Goal: Information Seeking & Learning: Learn about a topic

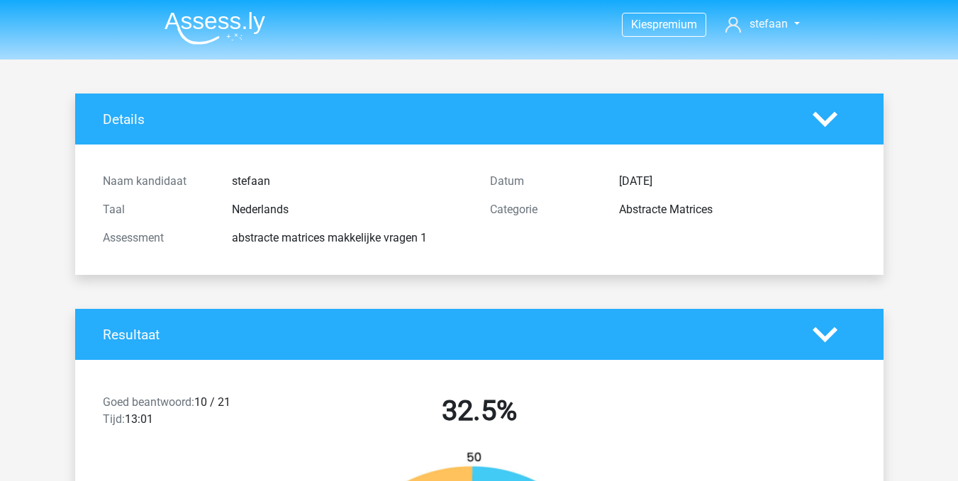
scroll to position [11108, 0]
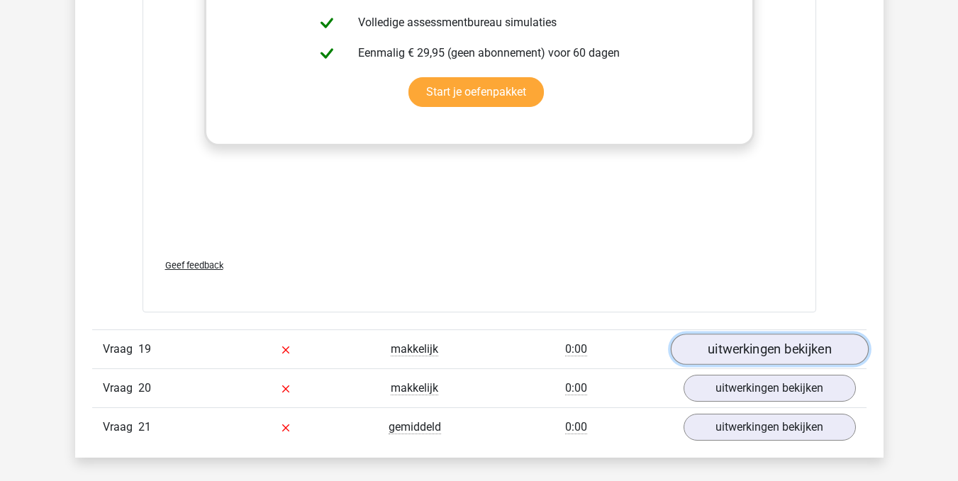
click at [757, 347] on link "uitwerkingen bekijken" at bounding box center [769, 349] width 198 height 31
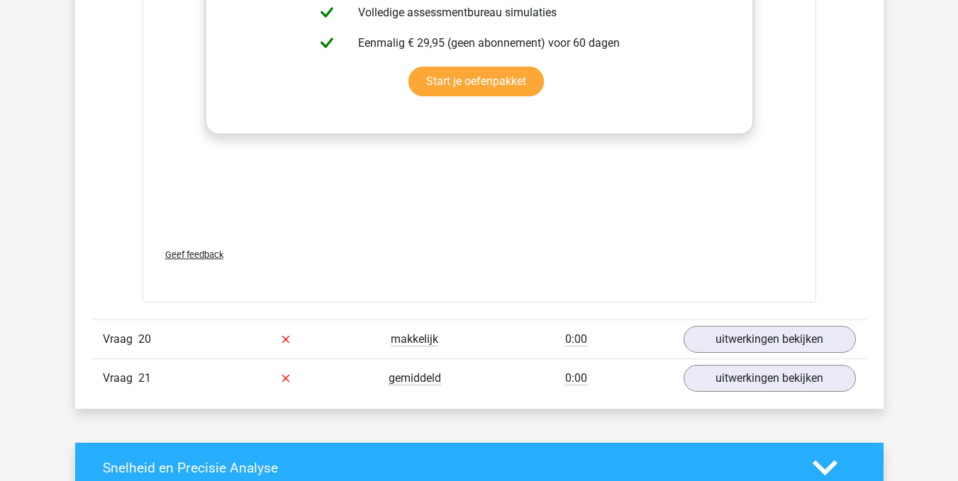
scroll to position [12109, 0]
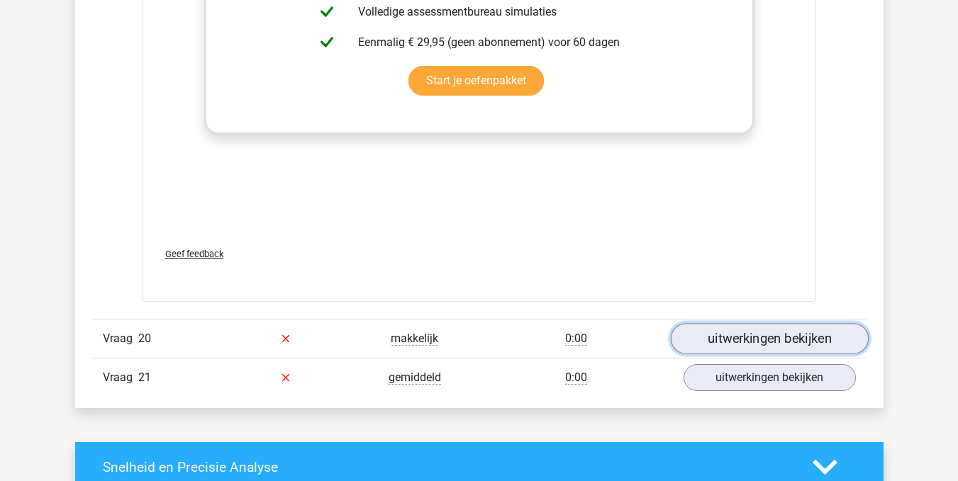
click at [753, 333] on link "uitwerkingen bekijken" at bounding box center [769, 338] width 198 height 31
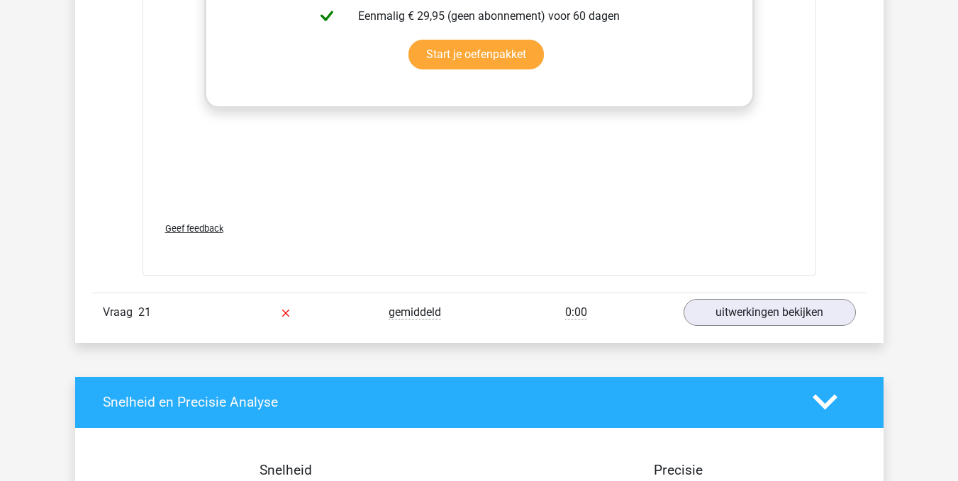
scroll to position [13127, 0]
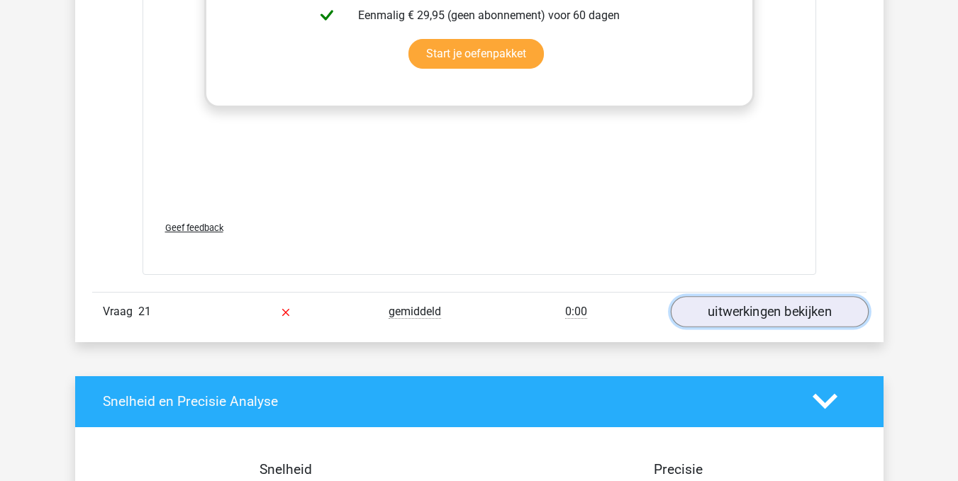
click at [763, 315] on link "uitwerkingen bekijken" at bounding box center [769, 311] width 198 height 31
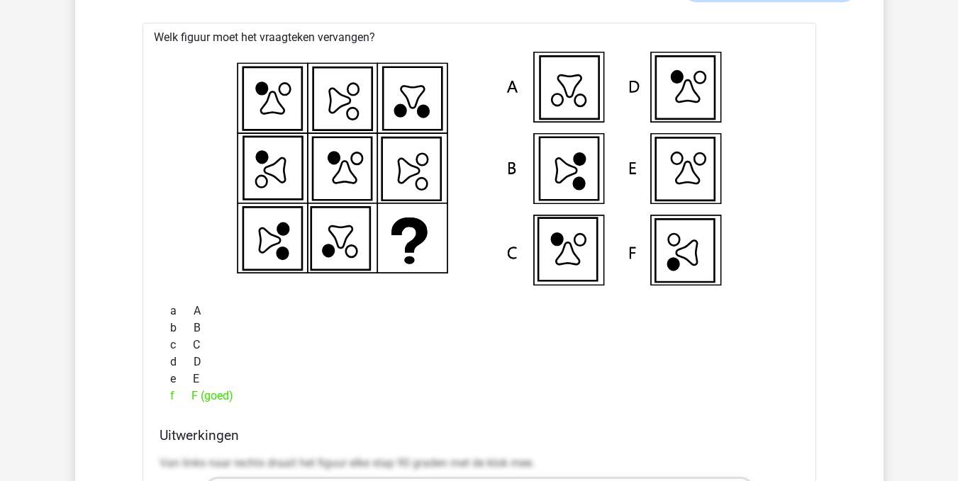
scroll to position [13451, 0]
click at [556, 313] on div "a A" at bounding box center [478, 311] width 639 height 17
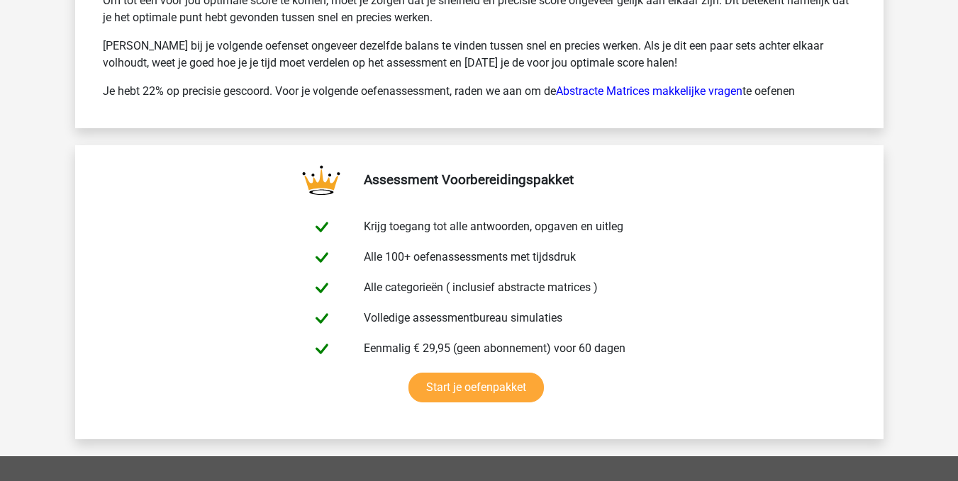
scroll to position [15087, 0]
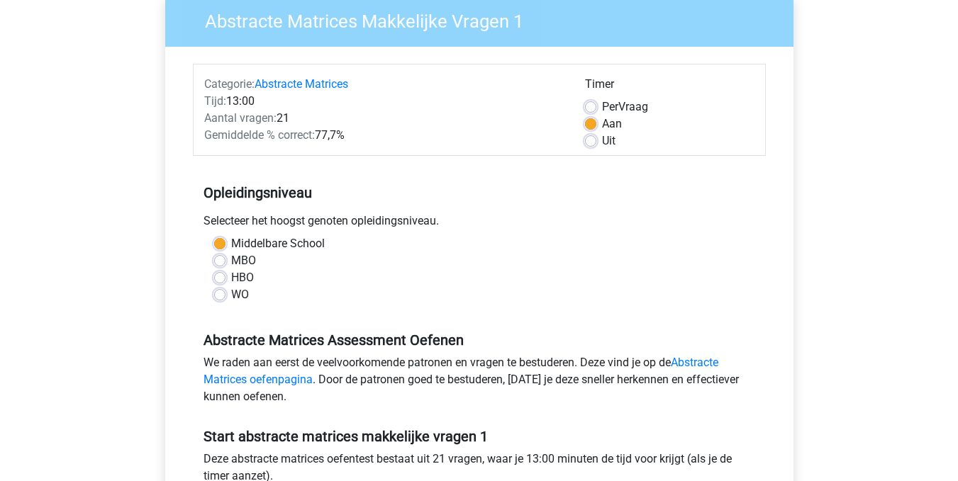
scroll to position [111, 0]
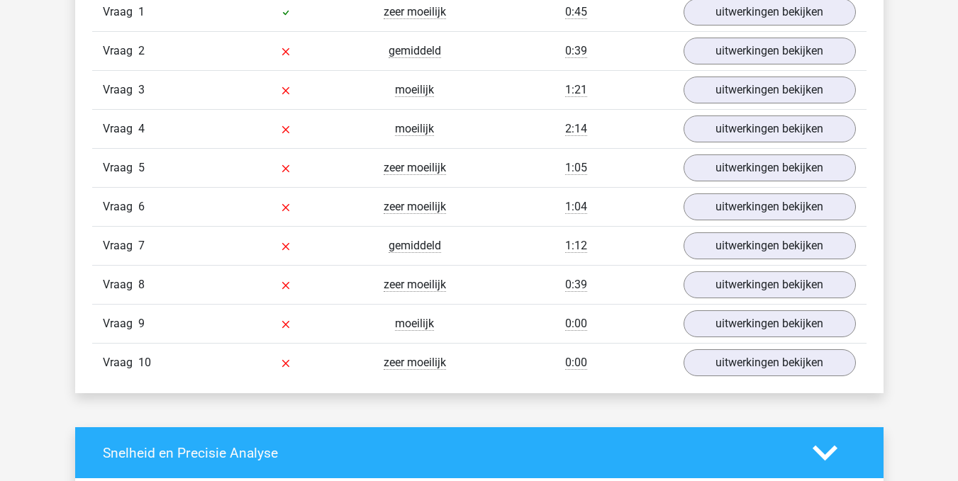
scroll to position [1229, 0]
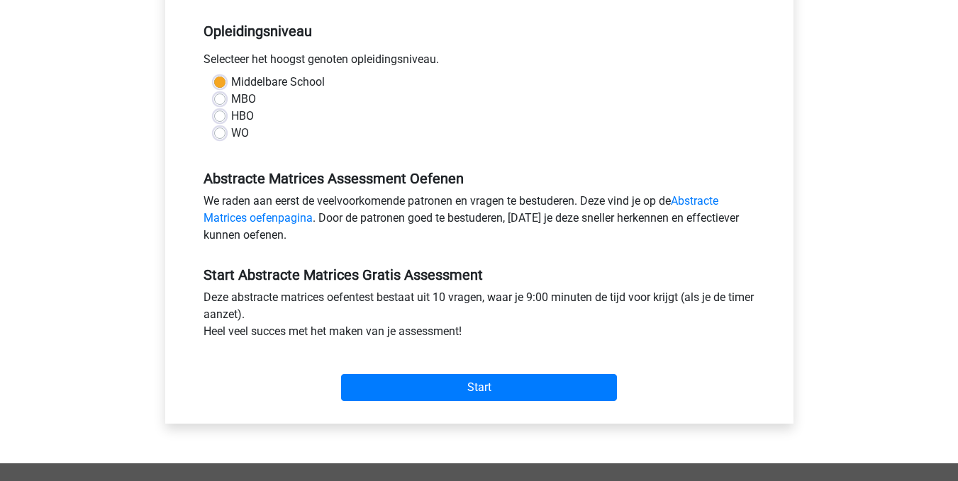
scroll to position [281, 0]
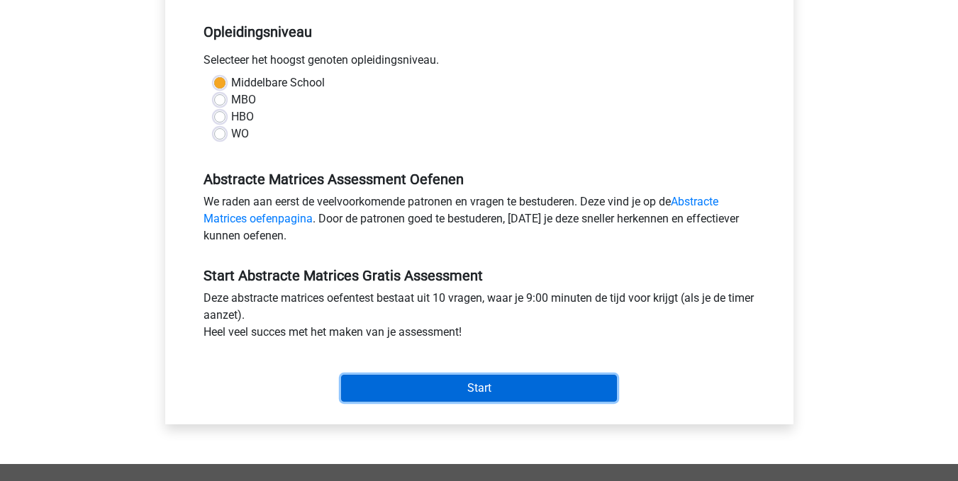
click at [481, 387] on input "Start" at bounding box center [479, 388] width 276 height 27
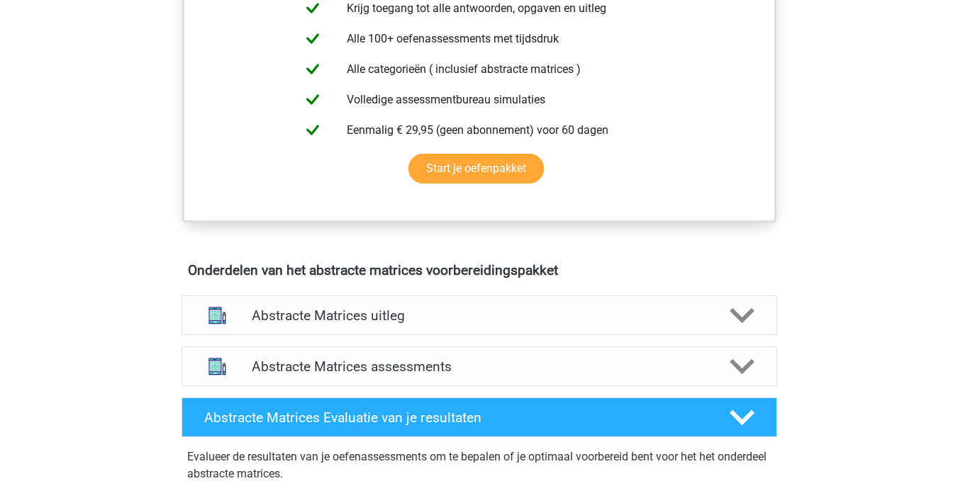
scroll to position [591, 0]
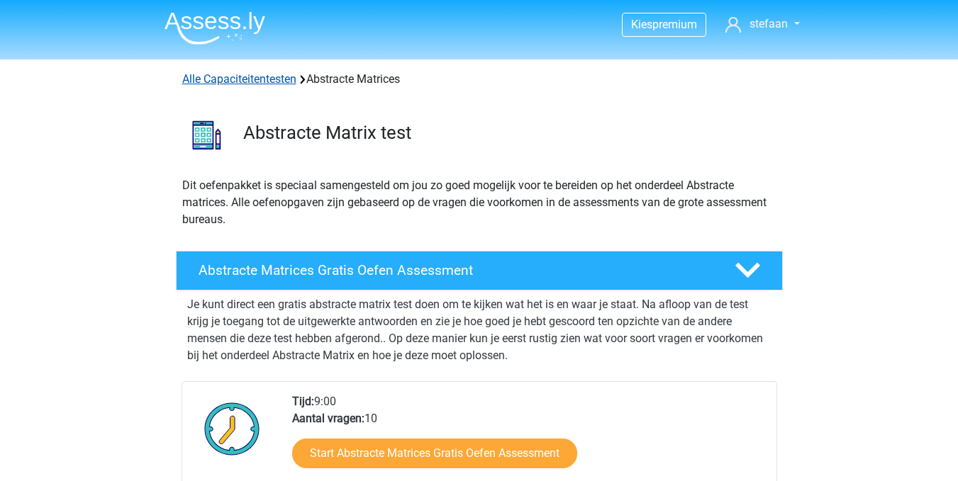
click at [208, 79] on link "Alle Capaciteitentesten" at bounding box center [239, 78] width 114 height 13
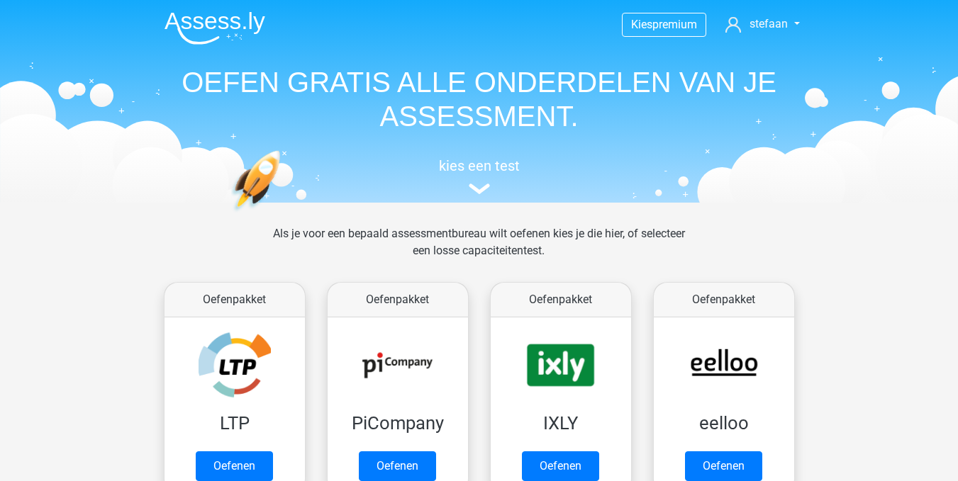
scroll to position [602, 0]
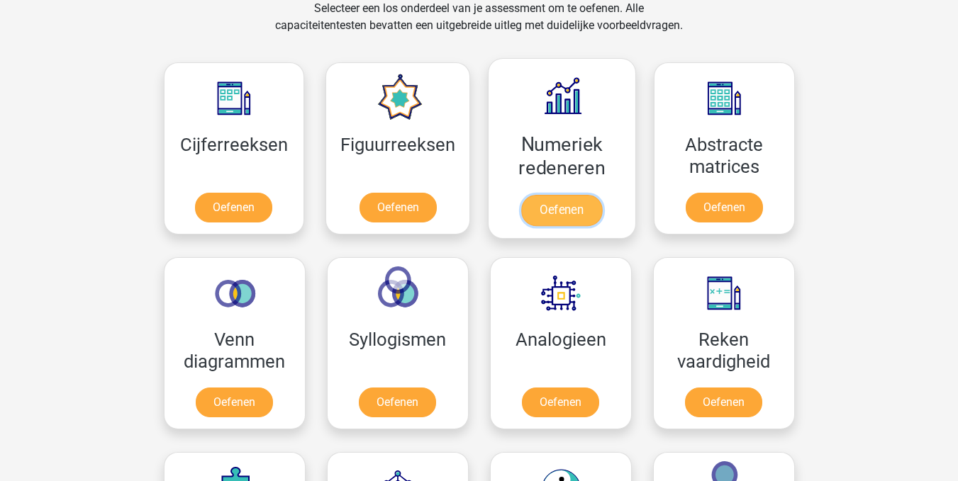
click at [564, 195] on link "Oefenen" at bounding box center [561, 210] width 81 height 31
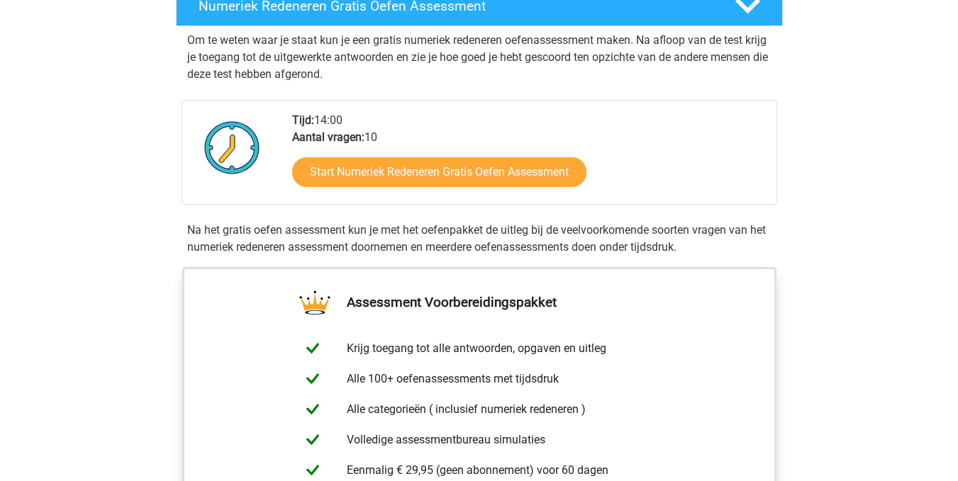
scroll to position [300, 0]
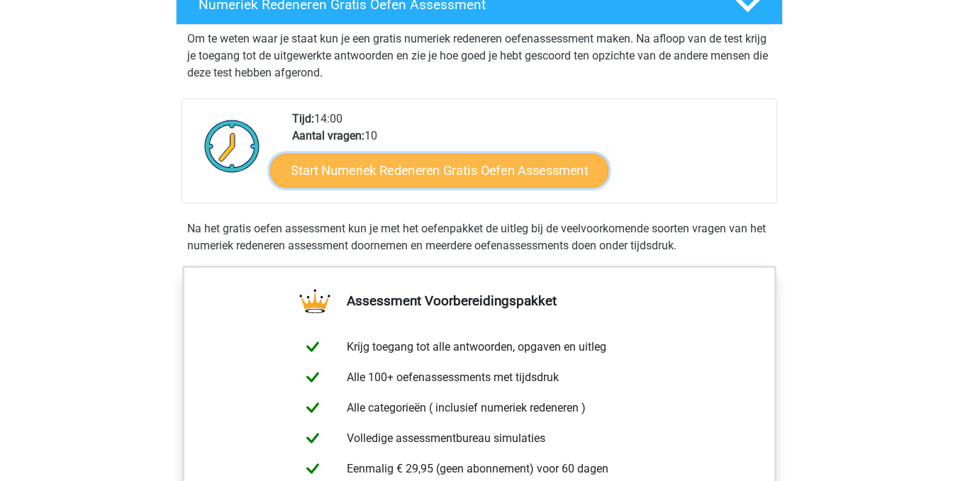
click at [495, 183] on link "Start Numeriek Redeneren Gratis Oefen Assessment" at bounding box center [439, 170] width 338 height 34
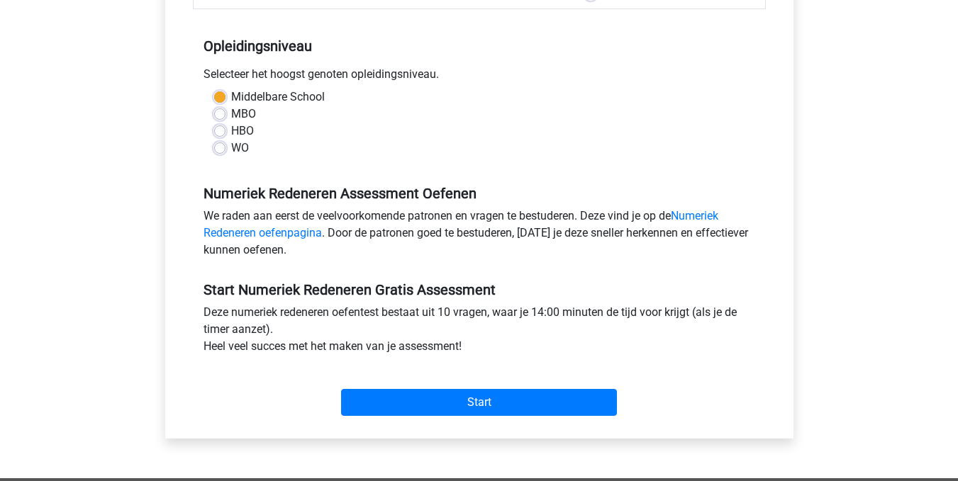
scroll to position [268, 0]
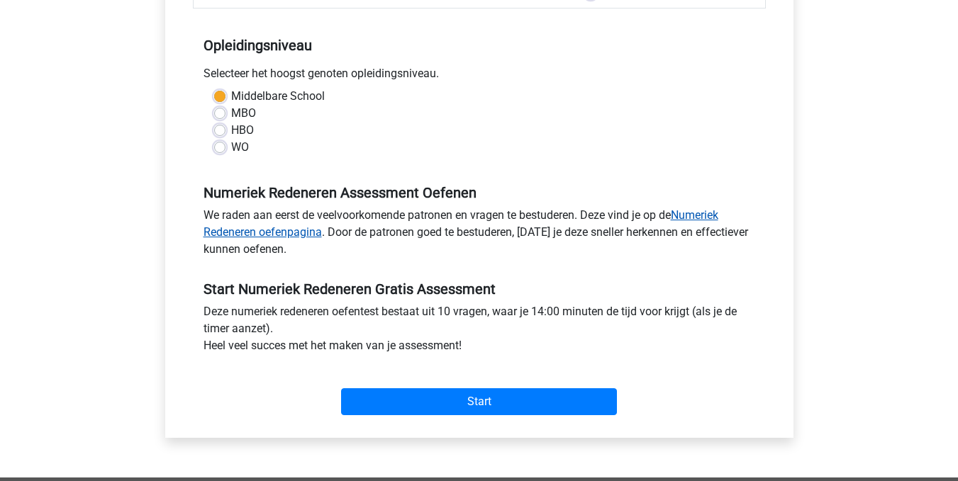
click at [699, 215] on link "Numeriek Redeneren oefenpagina" at bounding box center [460, 223] width 515 height 30
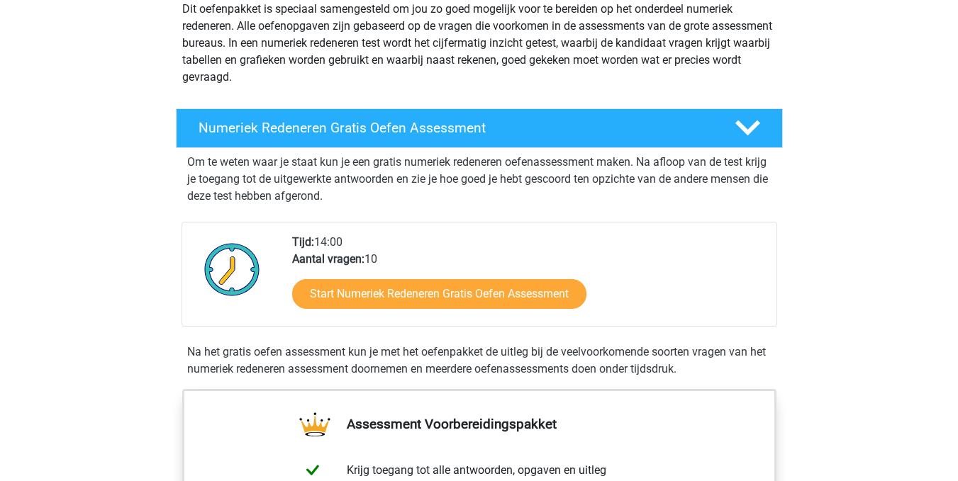
scroll to position [177, 0]
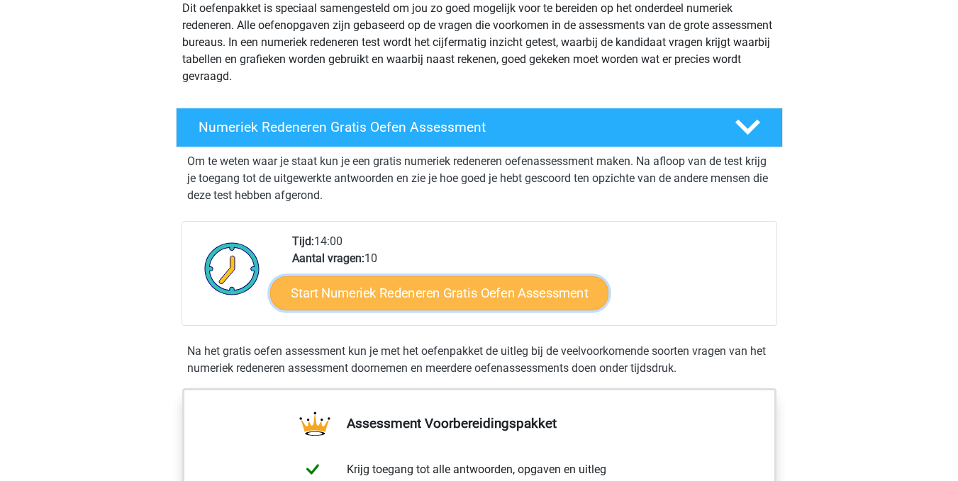
click at [423, 302] on link "Start Numeriek Redeneren Gratis Oefen Assessment" at bounding box center [439, 293] width 338 height 34
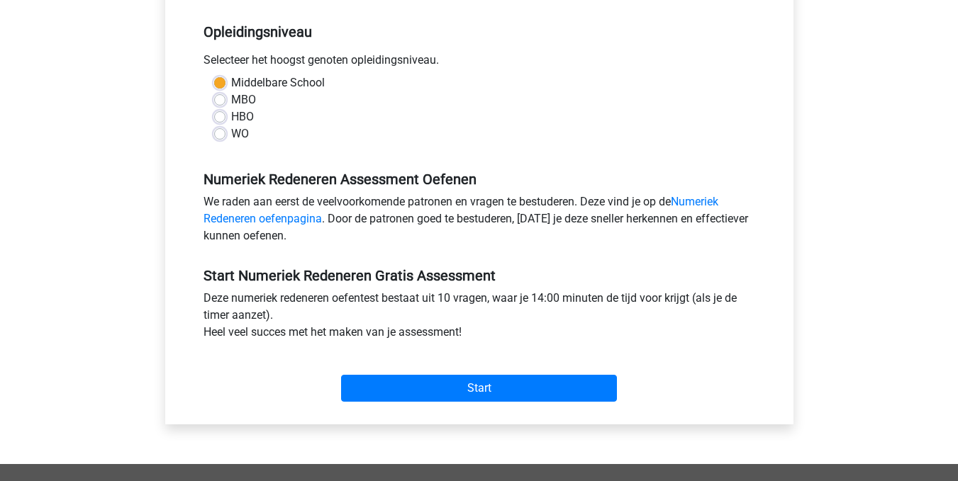
scroll to position [282, 0]
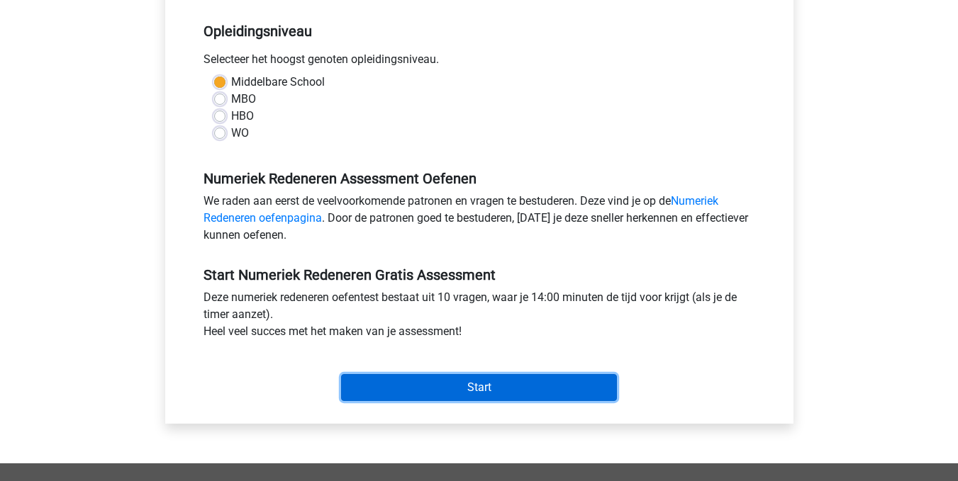
click at [463, 386] on input "Start" at bounding box center [479, 387] width 276 height 27
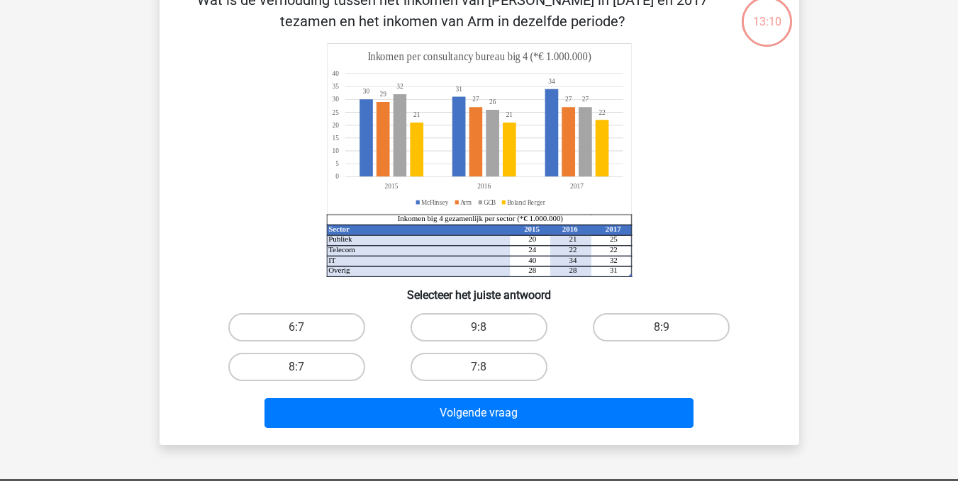
scroll to position [88, 0]
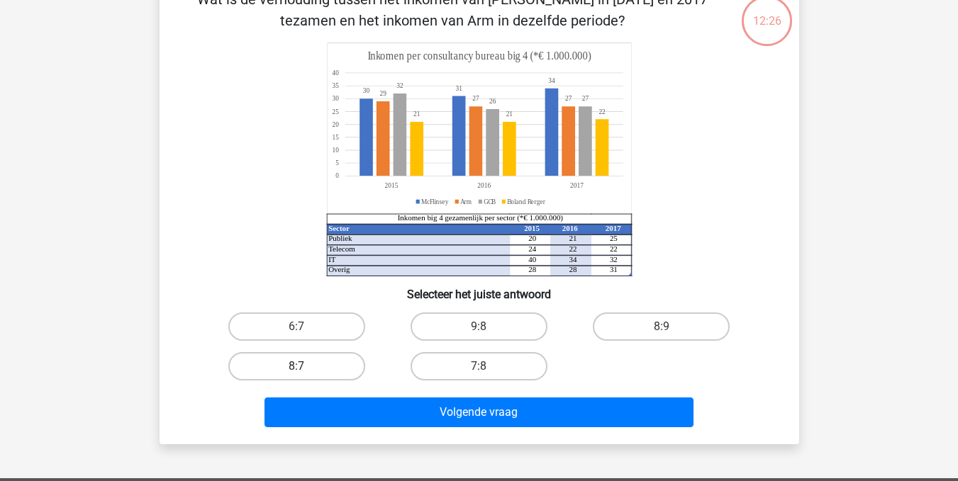
click at [298, 365] on label "8:7" at bounding box center [296, 366] width 137 height 28
click at [298, 366] on input "8:7" at bounding box center [300, 370] width 9 height 9
radio input "true"
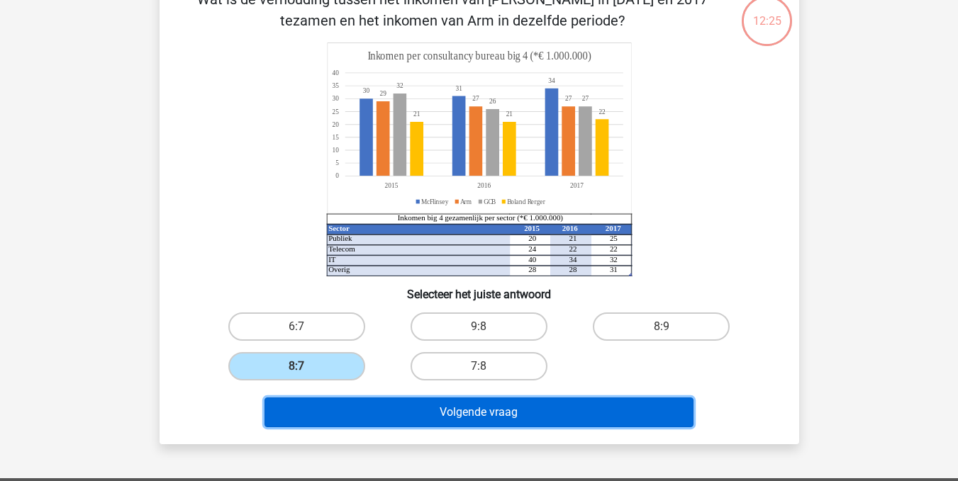
click at [430, 412] on button "Volgende vraag" at bounding box center [478, 413] width 429 height 30
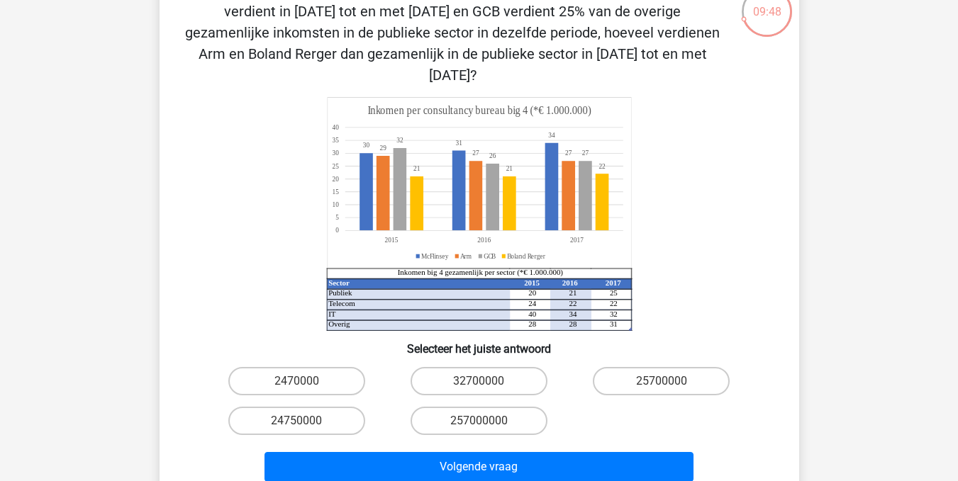
scroll to position [98, 0]
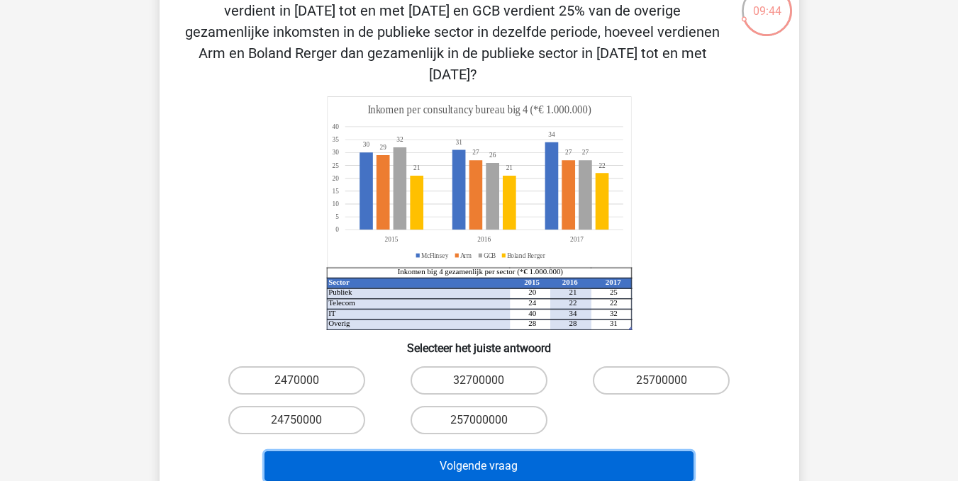
click at [485, 452] on button "Volgende vraag" at bounding box center [478, 467] width 429 height 30
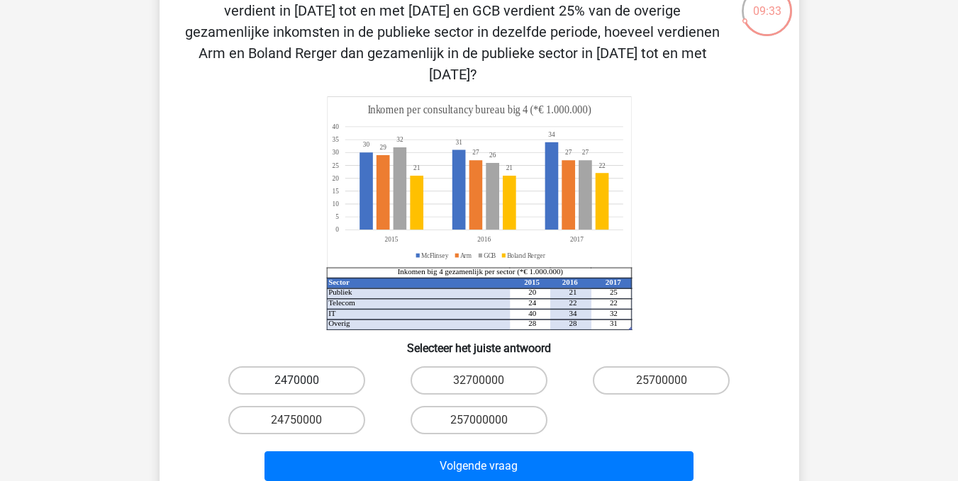
click at [319, 366] on label "2470000" at bounding box center [296, 380] width 137 height 28
click at [305, 381] on input "2470000" at bounding box center [300, 385] width 9 height 9
radio input "true"
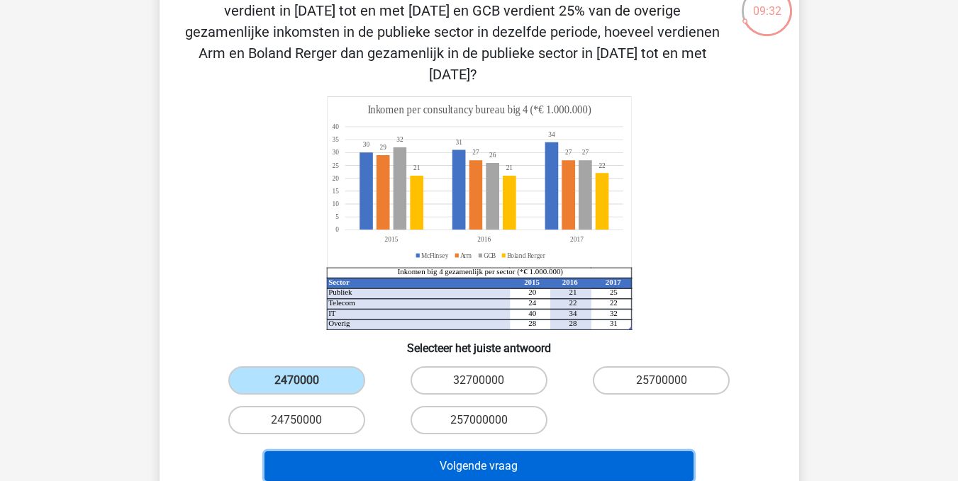
click at [458, 452] on button "Volgende vraag" at bounding box center [478, 467] width 429 height 30
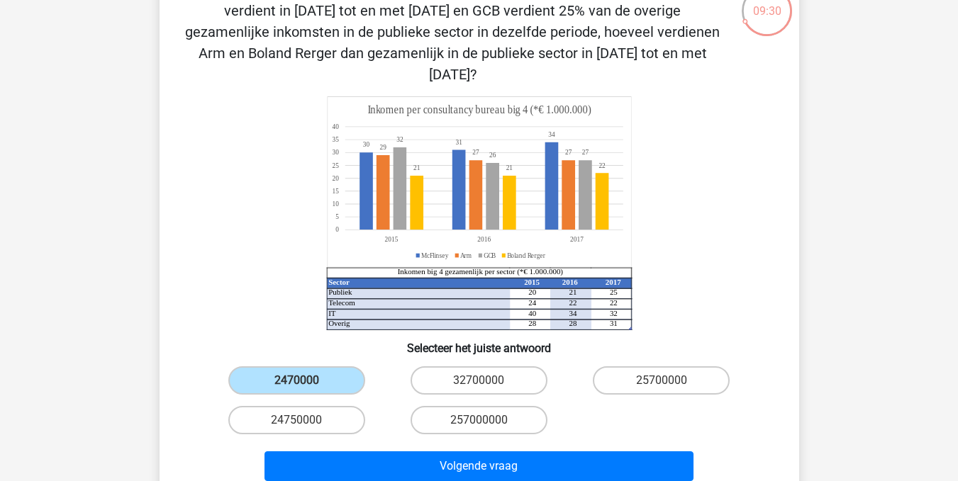
click at [303, 381] on input "2470000" at bounding box center [300, 385] width 9 height 9
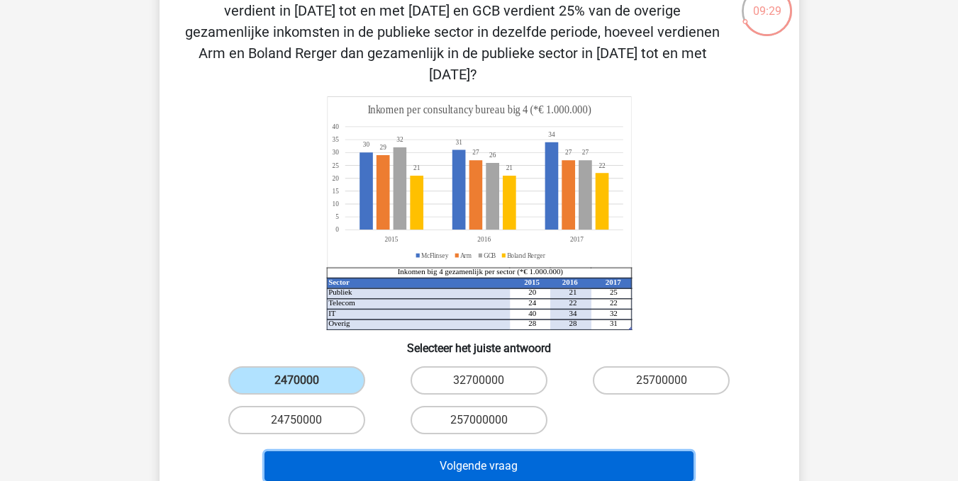
click at [444, 452] on button "Volgende vraag" at bounding box center [478, 467] width 429 height 30
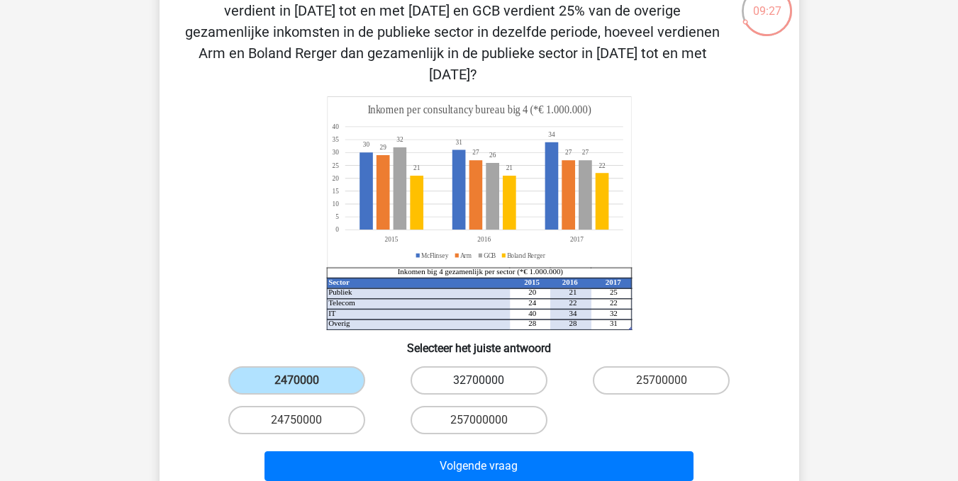
click at [438, 366] on label "32700000" at bounding box center [478, 380] width 137 height 28
click at [478, 381] on input "32700000" at bounding box center [482, 385] width 9 height 9
radio input "true"
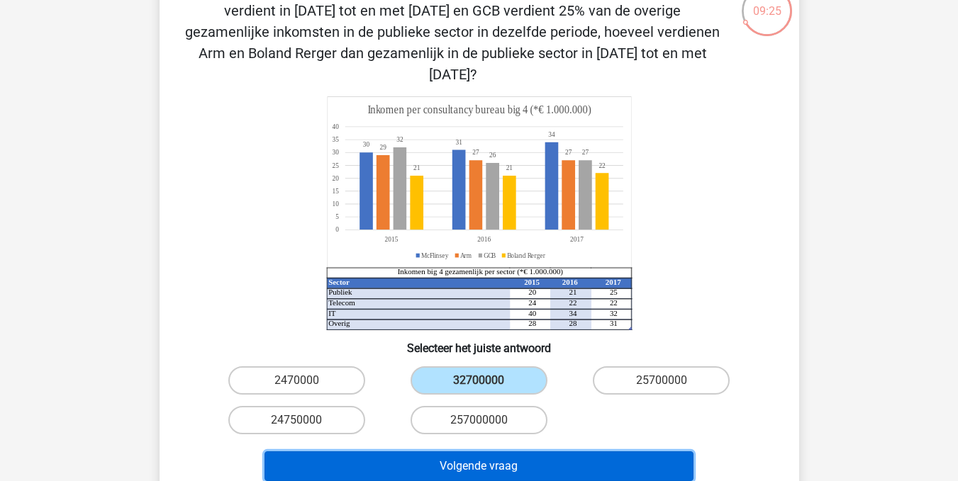
click at [439, 452] on button "Volgende vraag" at bounding box center [478, 467] width 429 height 30
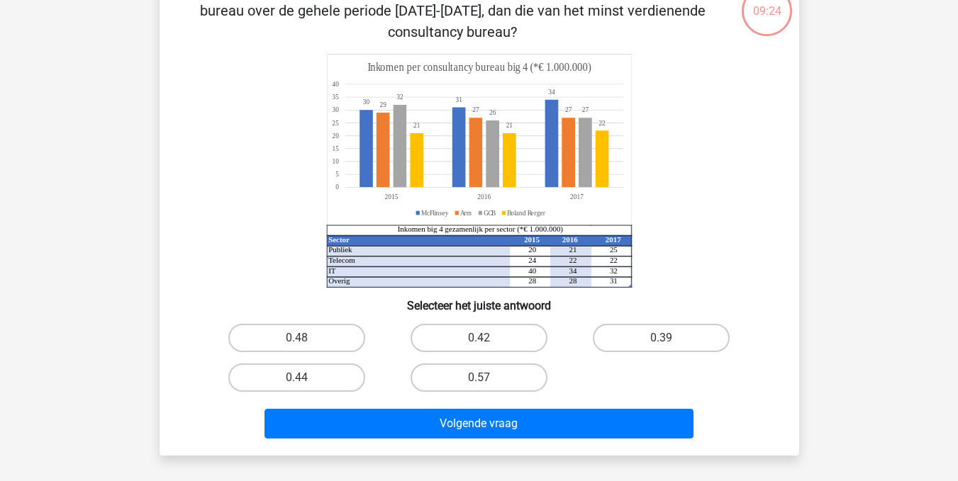
scroll to position [65, 0]
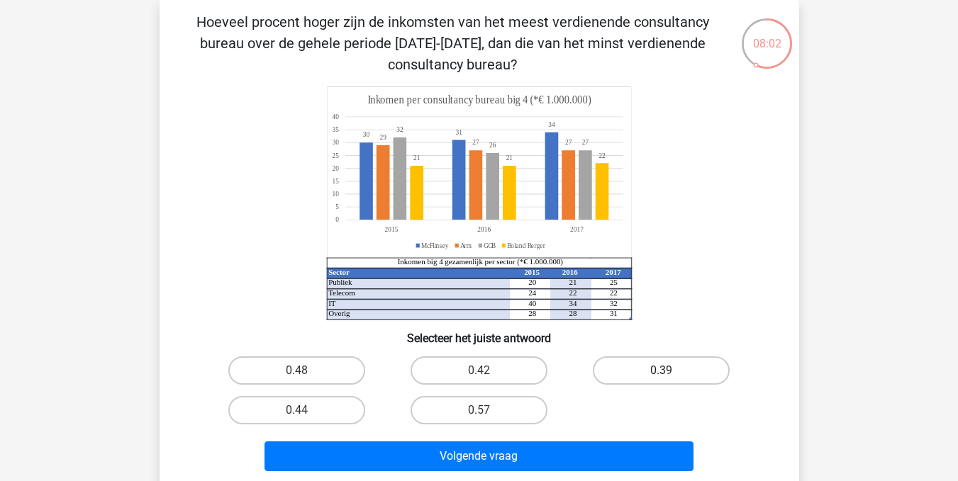
click at [666, 366] on label "0.39" at bounding box center [661, 371] width 137 height 28
click at [666, 371] on input "0.39" at bounding box center [665, 375] width 9 height 9
radio input "true"
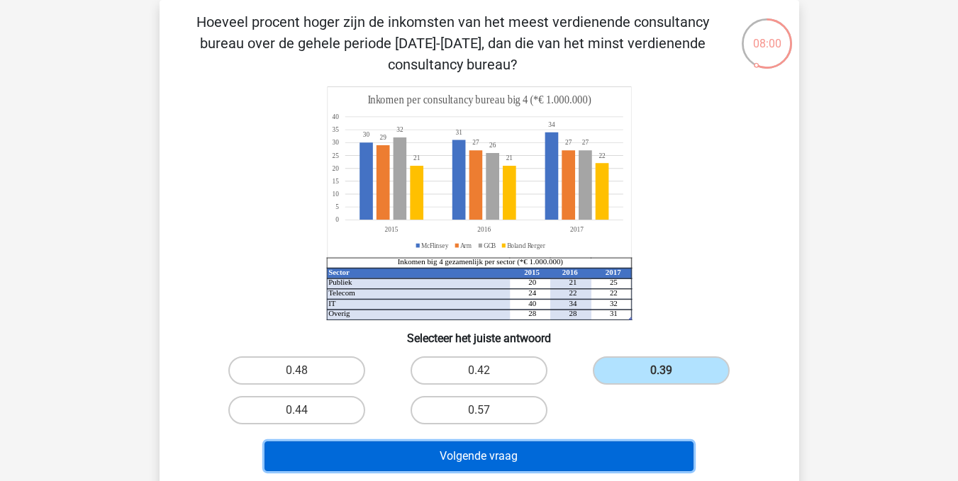
click at [484, 466] on button "Volgende vraag" at bounding box center [478, 457] width 429 height 30
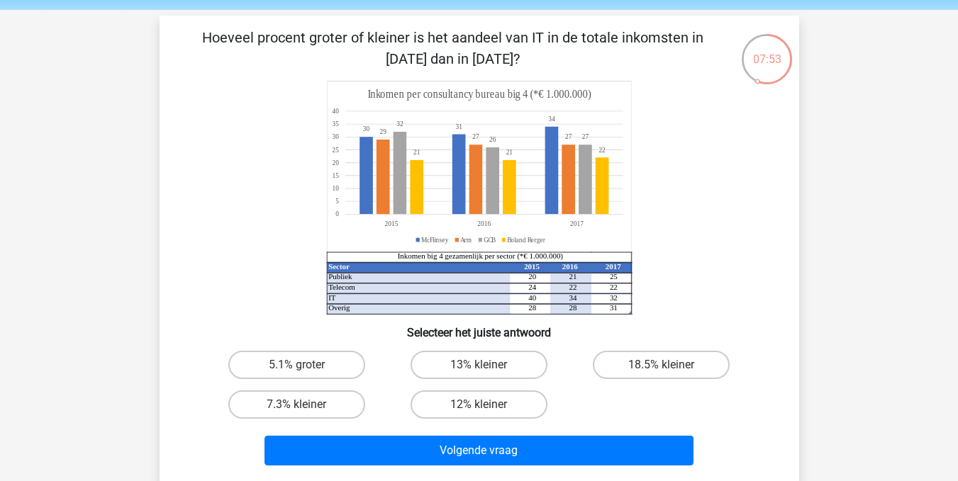
scroll to position [49, 0]
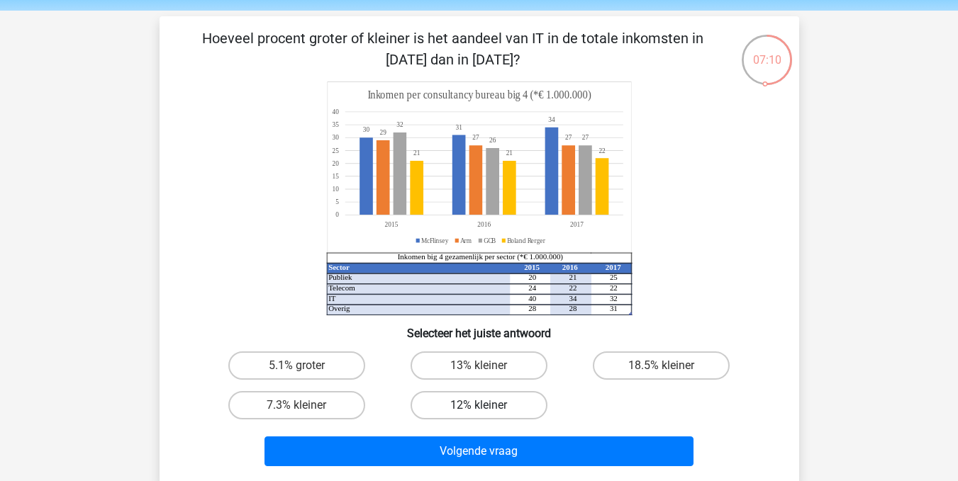
click at [478, 409] on label "12% kleiner" at bounding box center [478, 405] width 137 height 28
click at [478, 409] on input "12% kleiner" at bounding box center [482, 409] width 9 height 9
radio input "true"
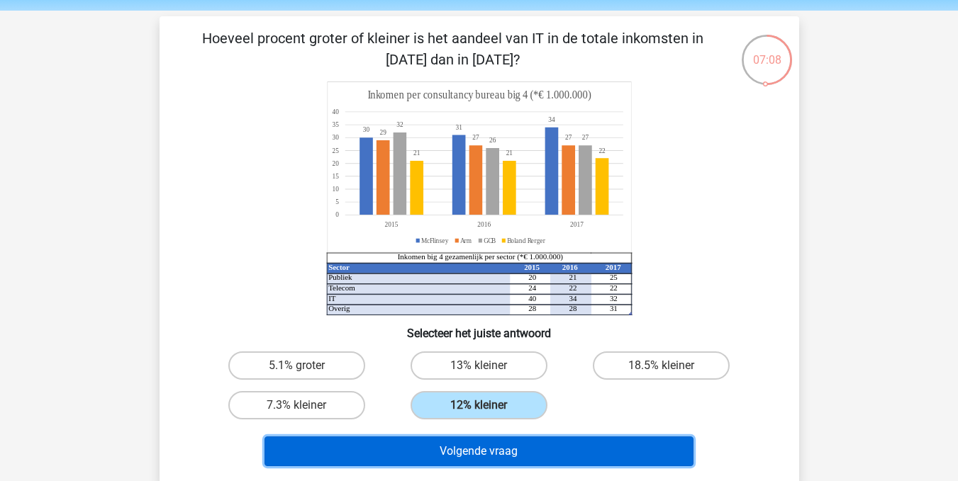
click at [534, 457] on button "Volgende vraag" at bounding box center [478, 452] width 429 height 30
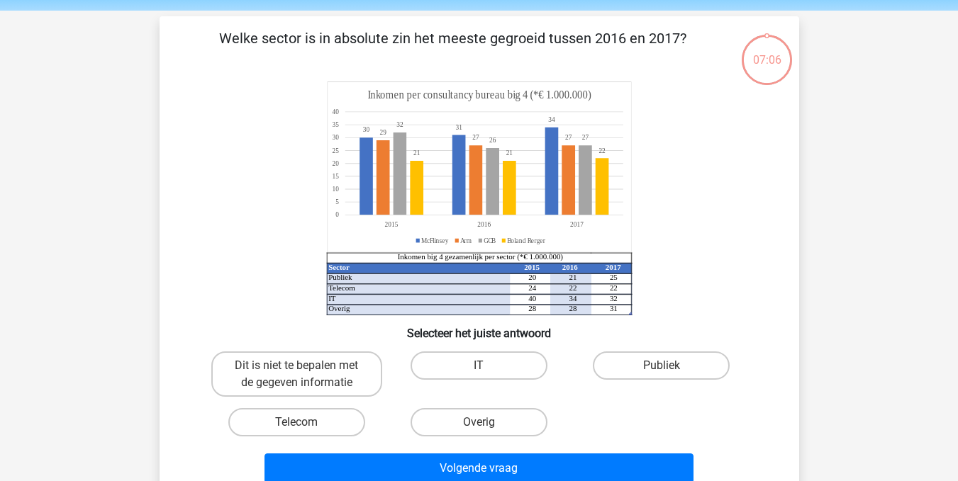
scroll to position [65, 0]
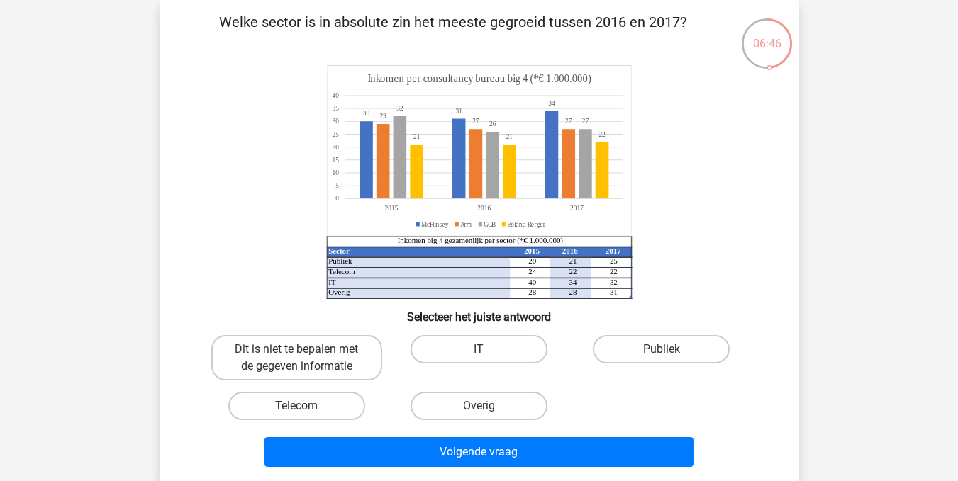
click at [668, 352] on input "Publiek" at bounding box center [665, 353] width 9 height 9
radio input "true"
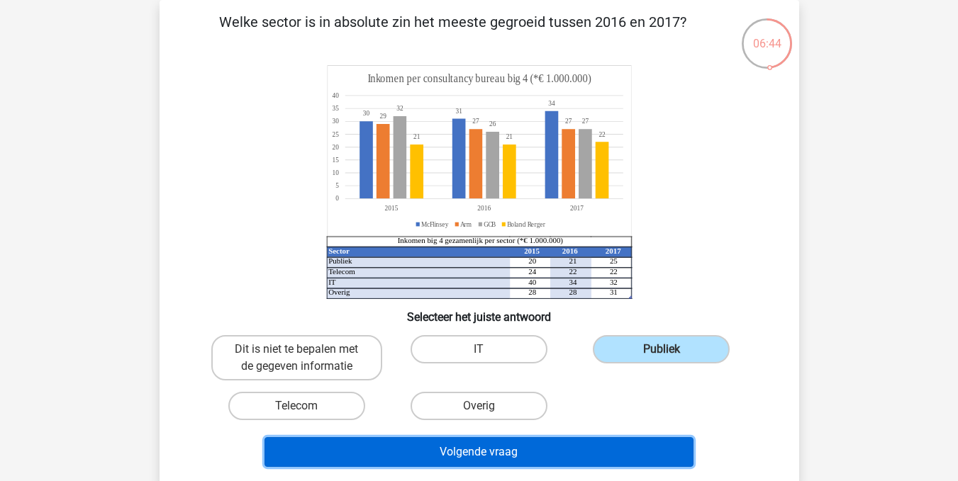
click at [464, 460] on button "Volgende vraag" at bounding box center [478, 452] width 429 height 30
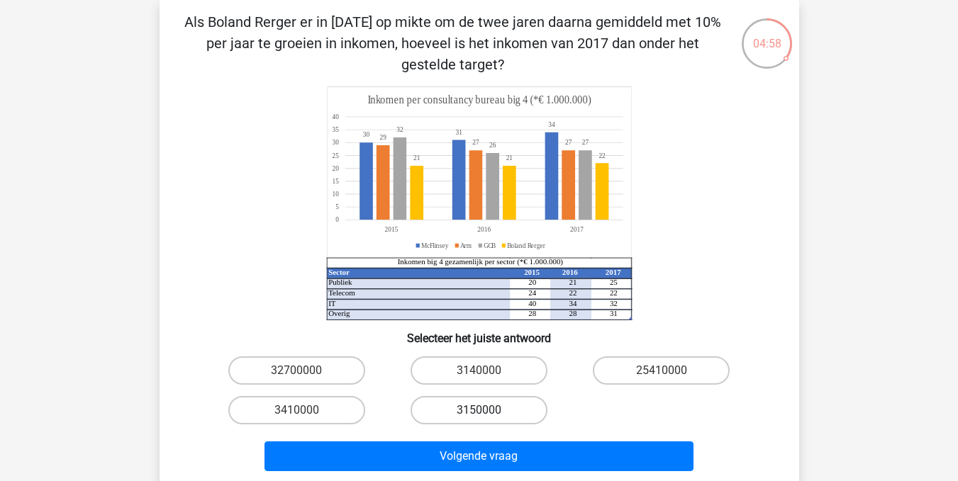
click at [491, 408] on label "3150000" at bounding box center [478, 410] width 137 height 28
click at [488, 410] on input "3150000" at bounding box center [482, 414] width 9 height 9
radio input "true"
click at [487, 379] on input "3140000" at bounding box center [482, 375] width 9 height 9
radio input "true"
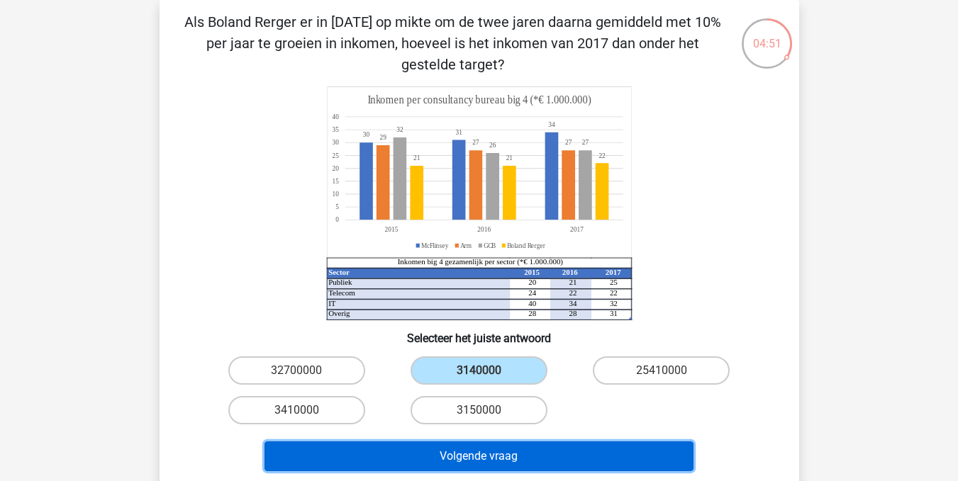
click at [468, 453] on button "Volgende vraag" at bounding box center [478, 457] width 429 height 30
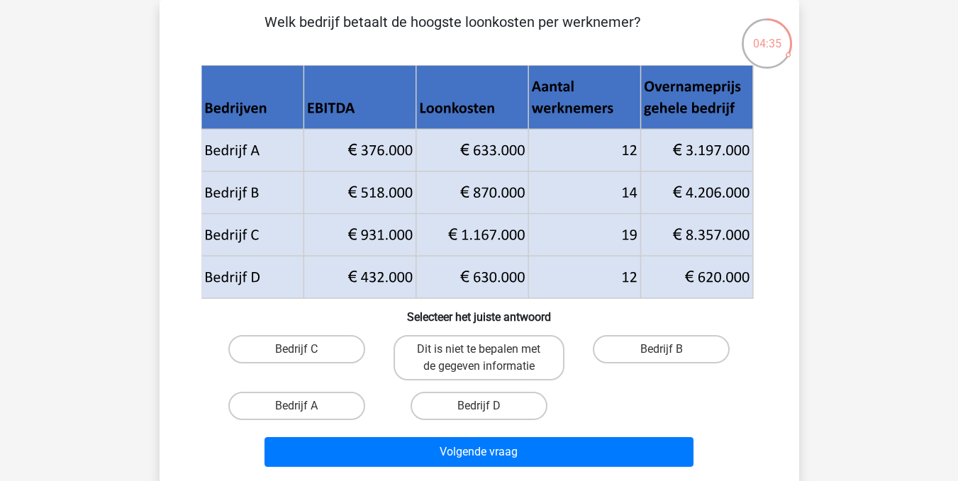
click at [299, 353] on input "Bedrijf C" at bounding box center [300, 353] width 9 height 9
radio input "true"
click at [629, 352] on label "Bedrijf B" at bounding box center [661, 349] width 137 height 28
click at [661, 352] on input "Bedrijf B" at bounding box center [665, 353] width 9 height 9
radio input "true"
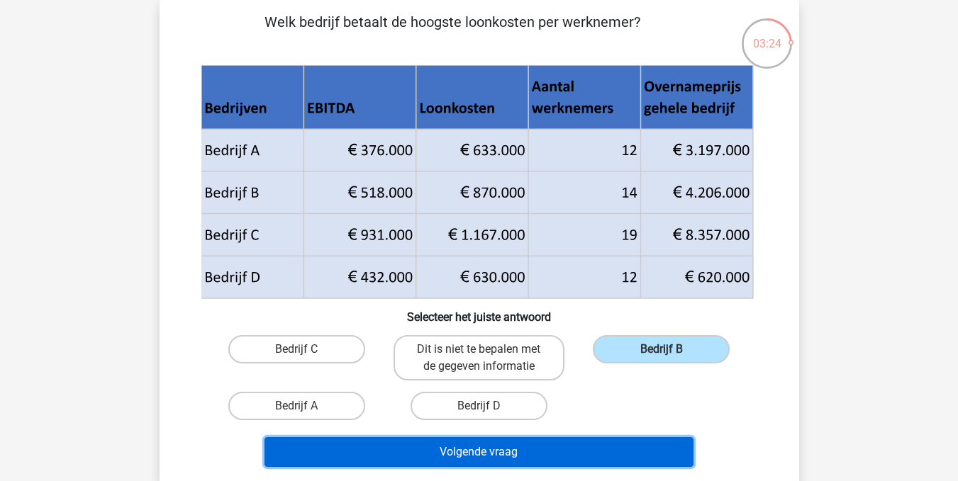
click at [505, 445] on button "Volgende vraag" at bounding box center [478, 452] width 429 height 30
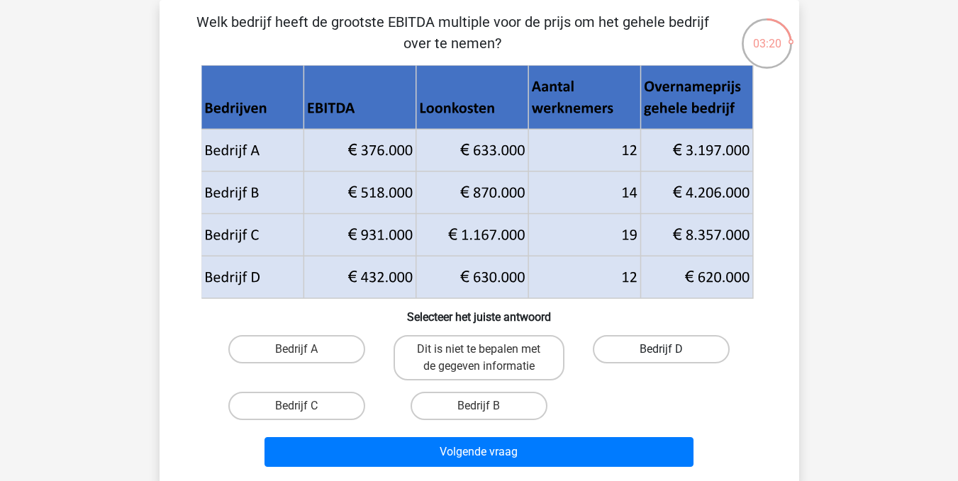
click at [666, 344] on label "Bedrijf D" at bounding box center [661, 349] width 137 height 28
click at [666, 349] on input "Bedrijf D" at bounding box center [665, 353] width 9 height 9
radio input "true"
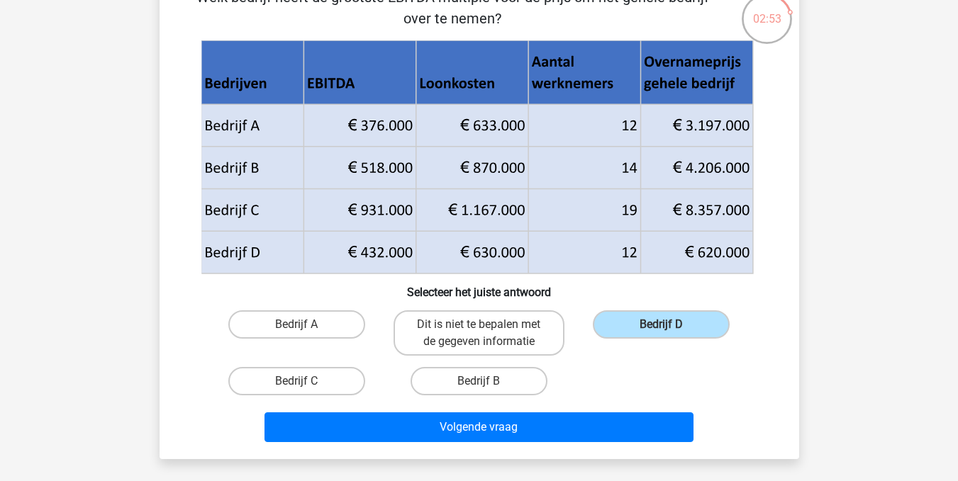
scroll to position [89, 0]
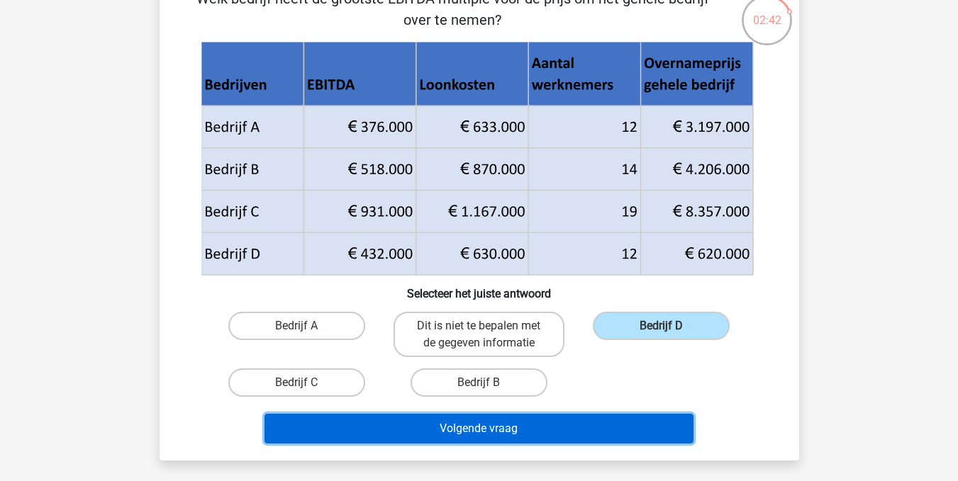
click at [497, 436] on button "Volgende vraag" at bounding box center [478, 429] width 429 height 30
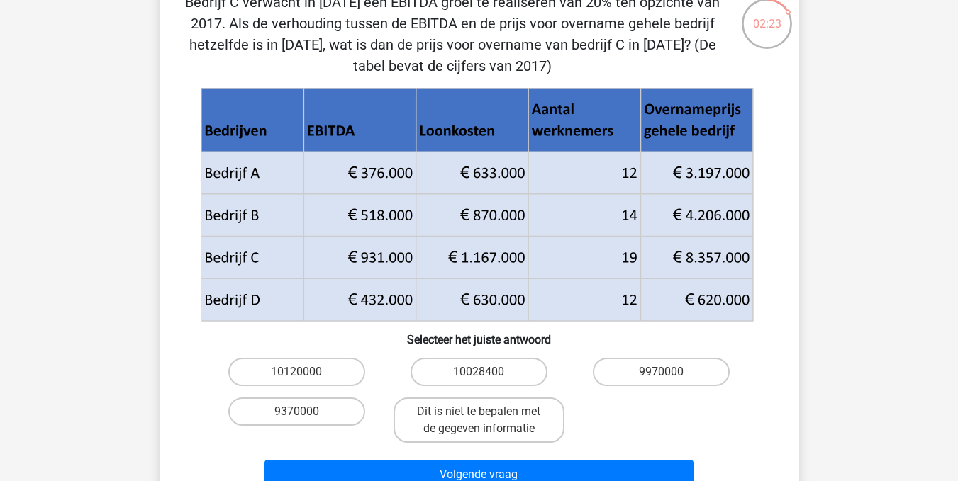
scroll to position [81, 0]
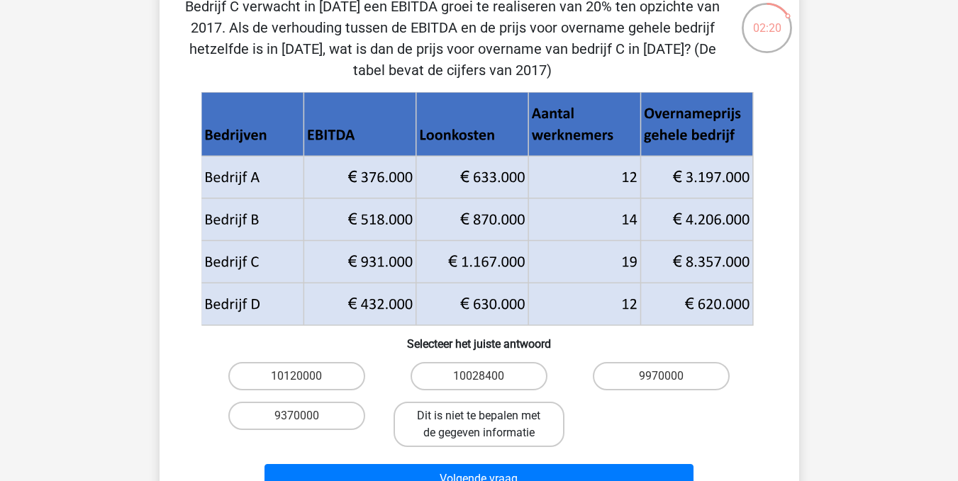
click at [469, 419] on label "Dit is niet te bepalen met de gegeven informatie" at bounding box center [478, 424] width 171 height 45
click at [478, 419] on input "Dit is niet te bepalen met de gegeven informatie" at bounding box center [482, 420] width 9 height 9
radio input "true"
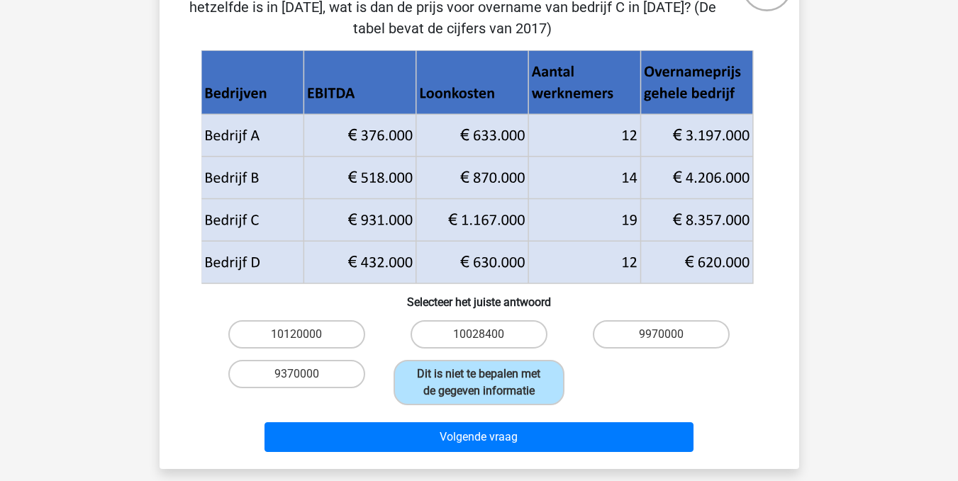
scroll to position [123, 0]
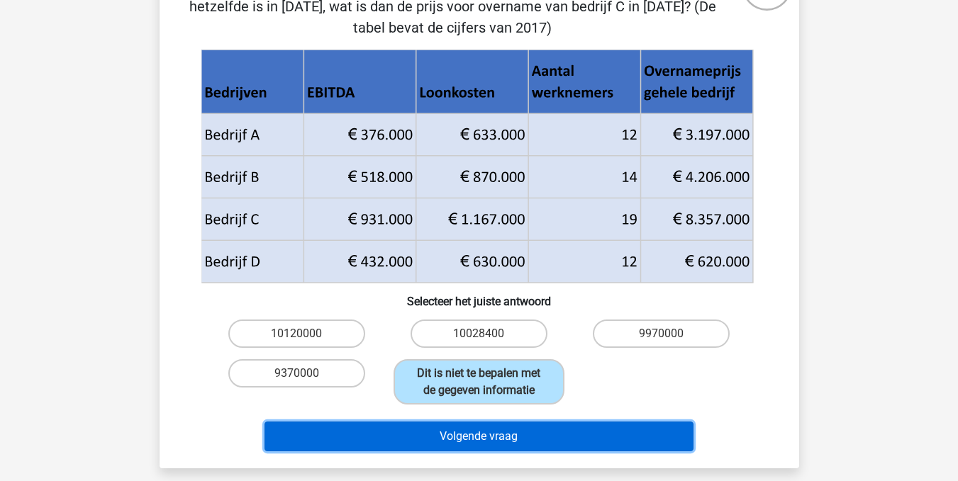
click at [523, 442] on button "Volgende vraag" at bounding box center [478, 437] width 429 height 30
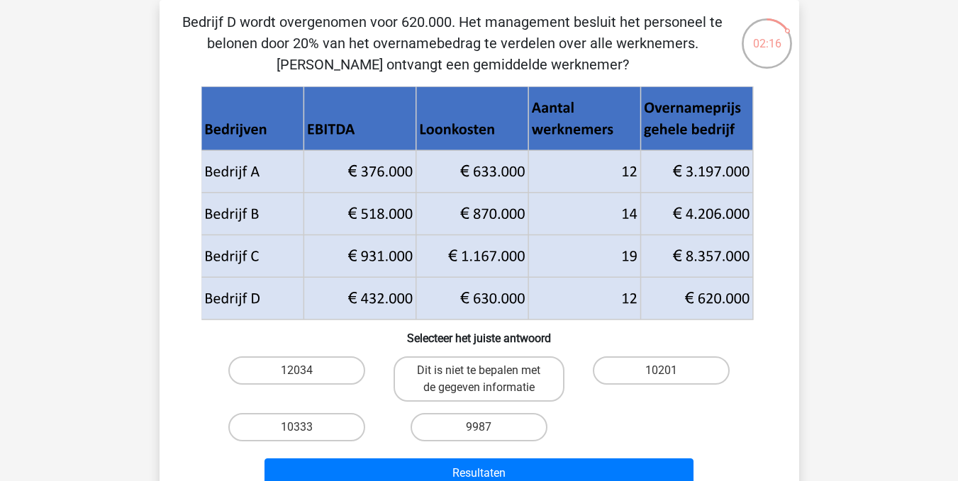
scroll to position [173, 0]
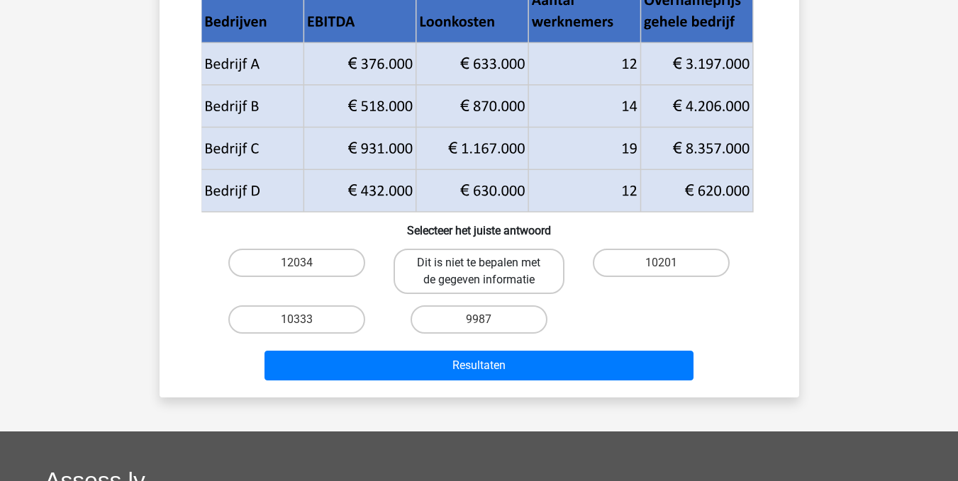
click at [493, 265] on label "Dit is niet te bepalen met de gegeven informatie" at bounding box center [478, 271] width 171 height 45
click at [488, 265] on input "Dit is niet te bepalen met de gegeven informatie" at bounding box center [482, 267] width 9 height 9
radio input "true"
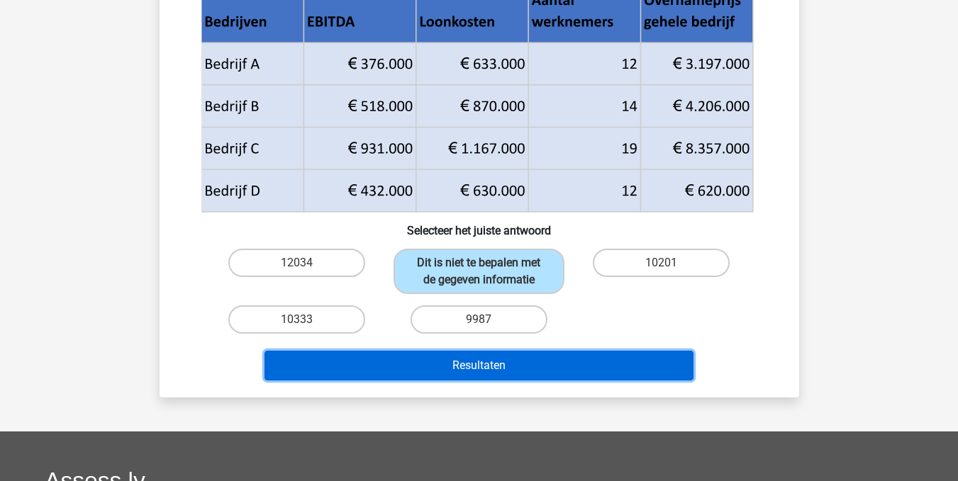
click at [452, 366] on button "Resultaten" at bounding box center [478, 366] width 429 height 30
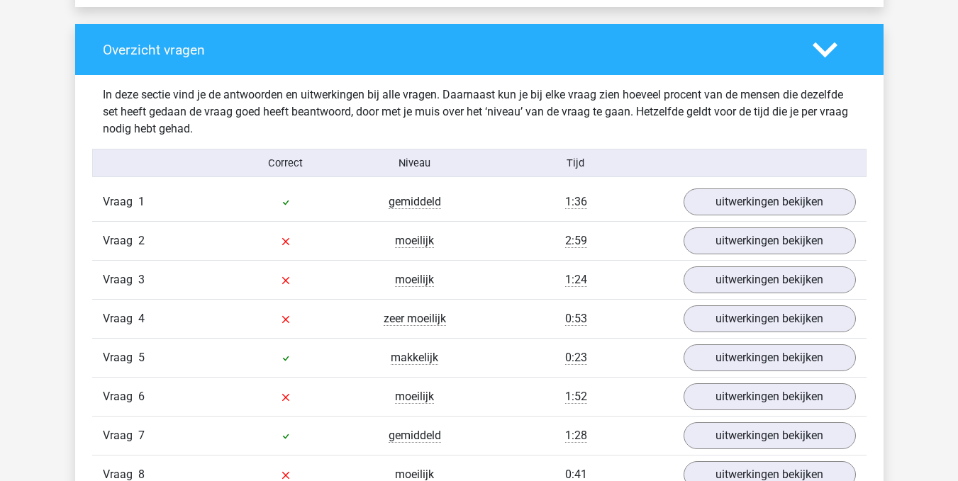
scroll to position [1039, 0]
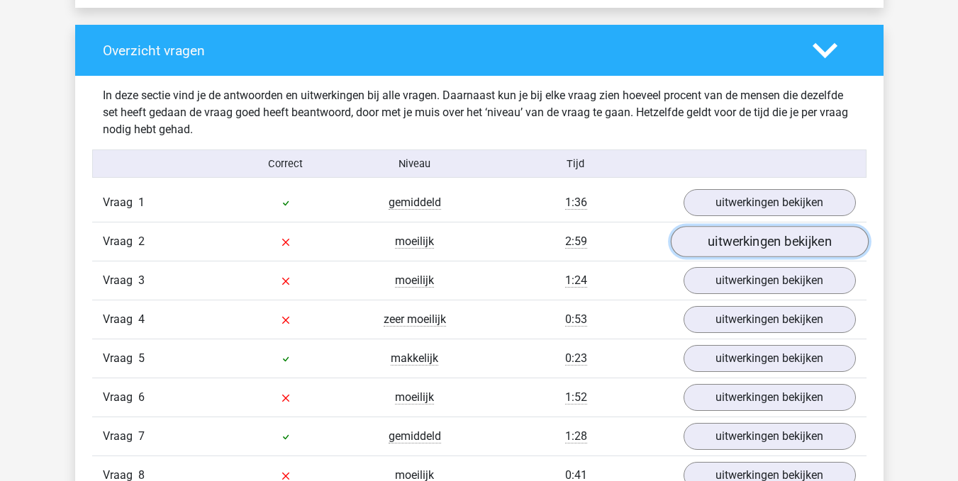
click at [774, 247] on link "uitwerkingen bekijken" at bounding box center [769, 241] width 198 height 31
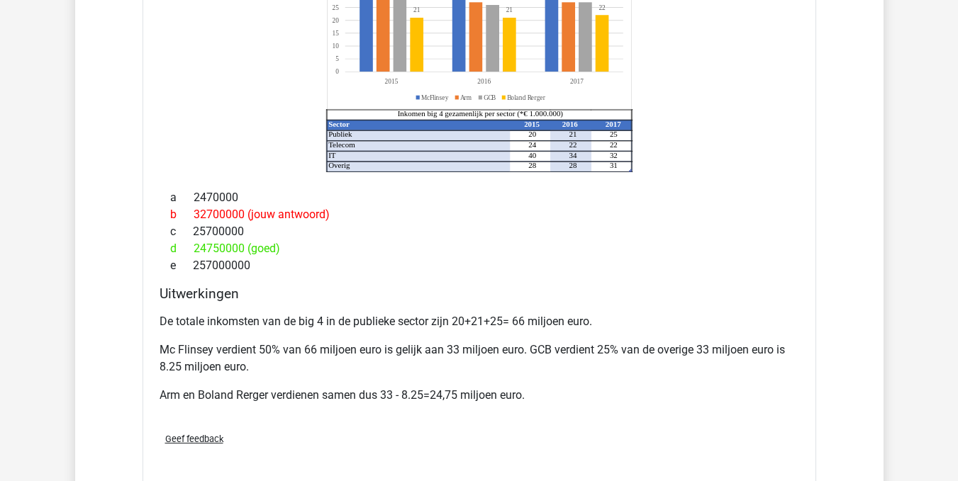
scroll to position [1442, 0]
click at [774, 247] on div "d 24750000 (goed)" at bounding box center [478, 248] width 639 height 17
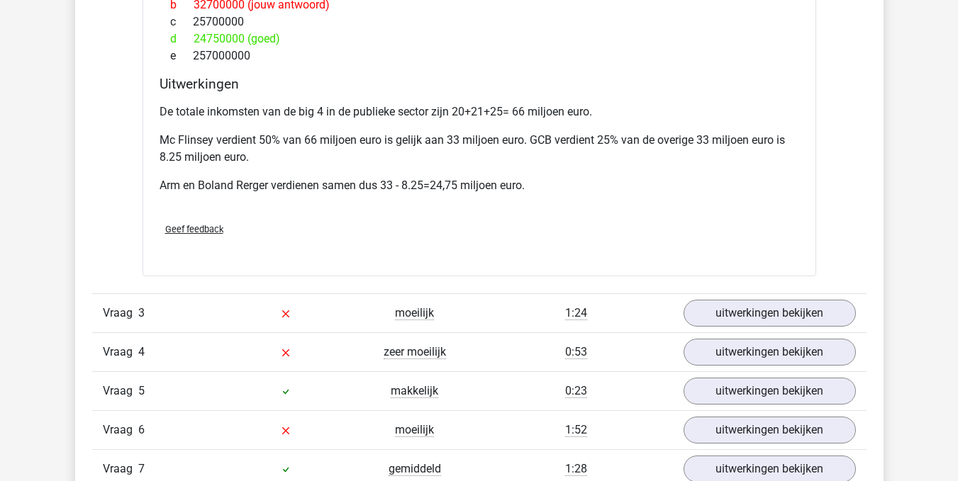
scroll to position [1652, 0]
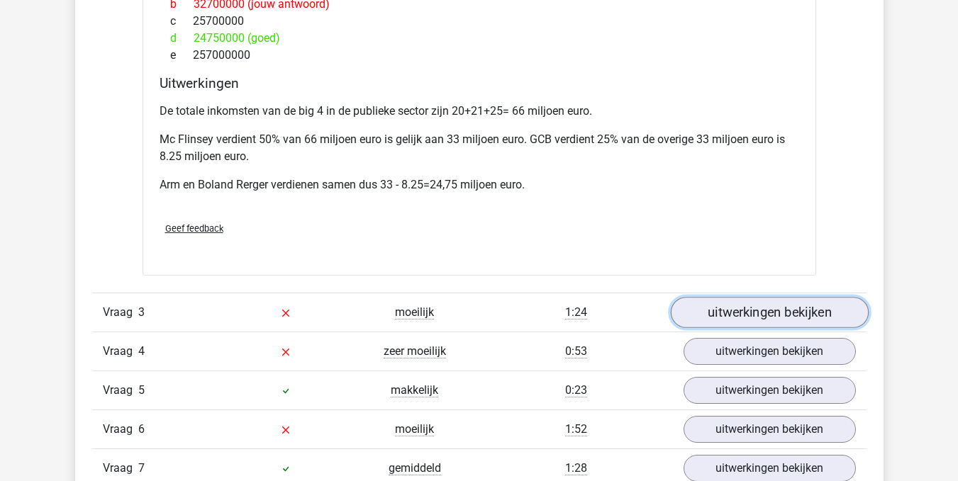
click at [764, 316] on link "uitwerkingen bekijken" at bounding box center [769, 312] width 198 height 31
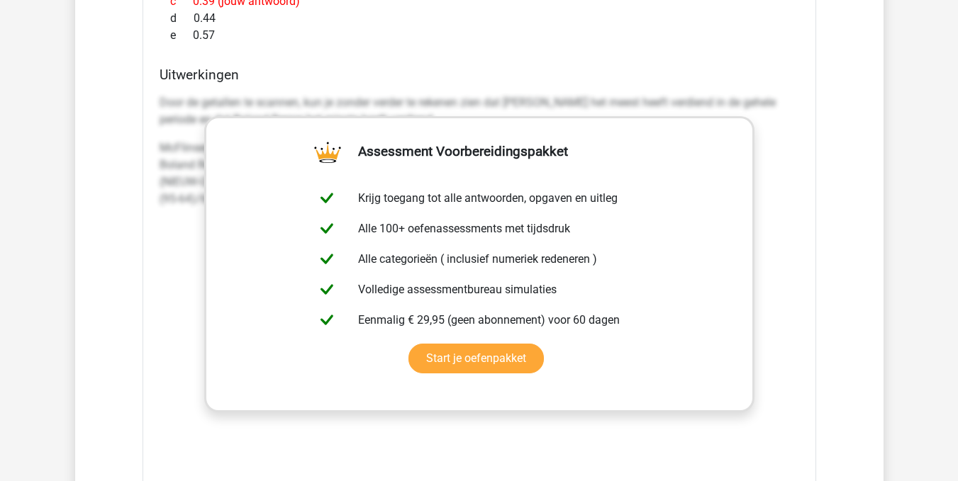
scroll to position [2340, 0]
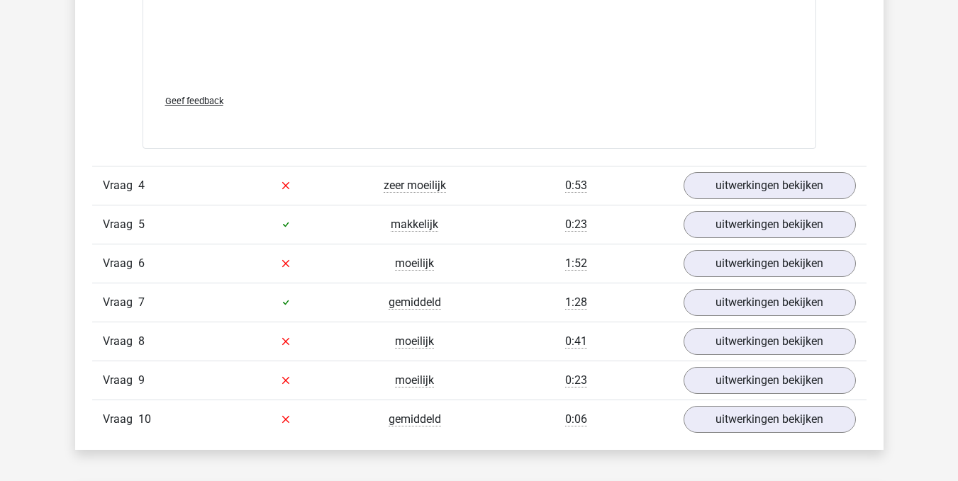
scroll to position [2771, 0]
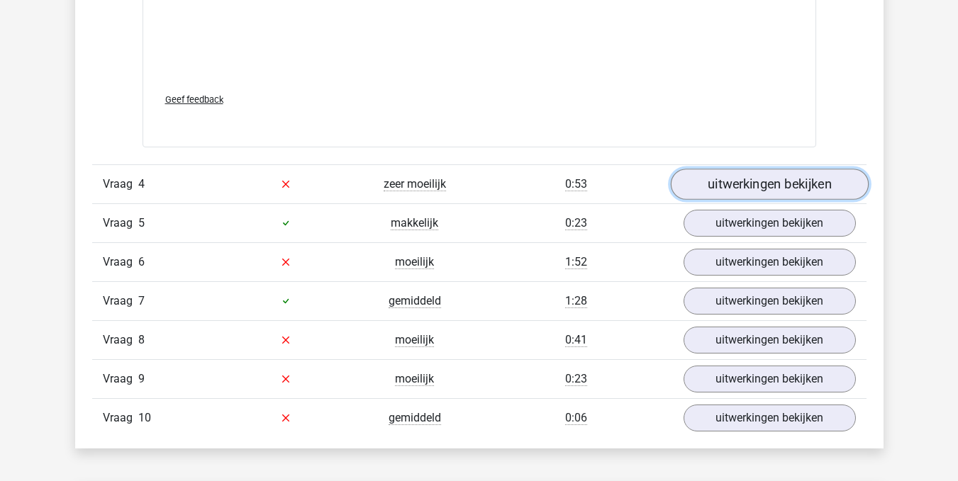
click at [763, 188] on link "uitwerkingen bekijken" at bounding box center [769, 184] width 198 height 31
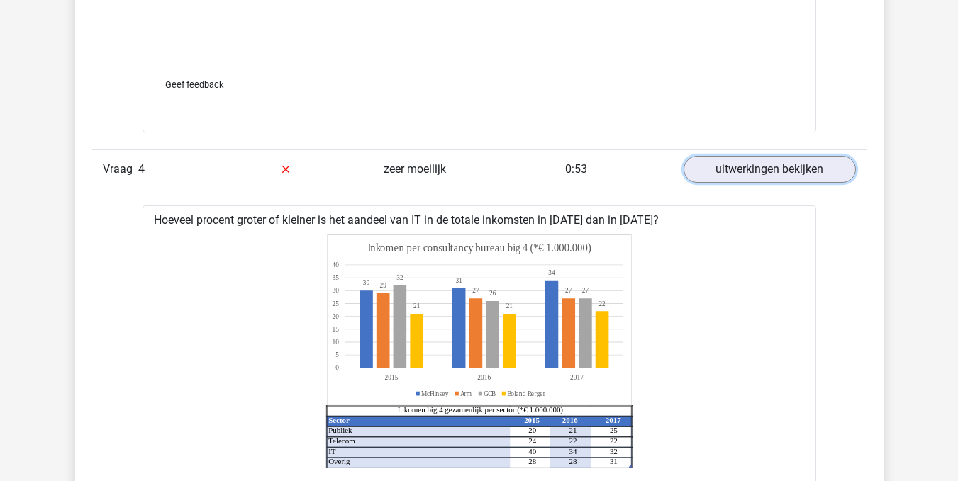
scroll to position [2786, 0]
click at [780, 317] on icon "Sector 2015 2016 2017 Publiek 20 21 25 Telecom 24 22 22 IT 40 34 32 Overig 28 2…" at bounding box center [479, 352] width 628 height 234
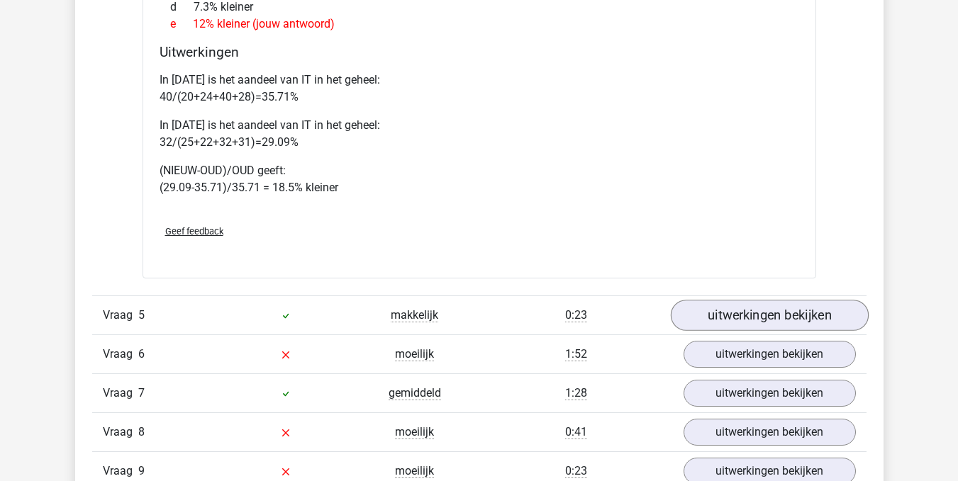
scroll to position [3325, 0]
click at [759, 318] on link "uitwerkingen bekijken" at bounding box center [769, 314] width 198 height 31
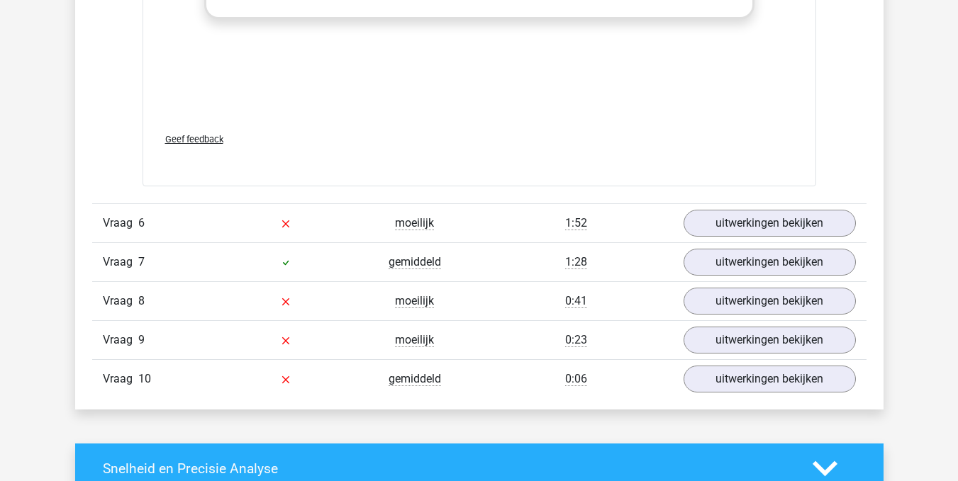
scroll to position [4390, 0]
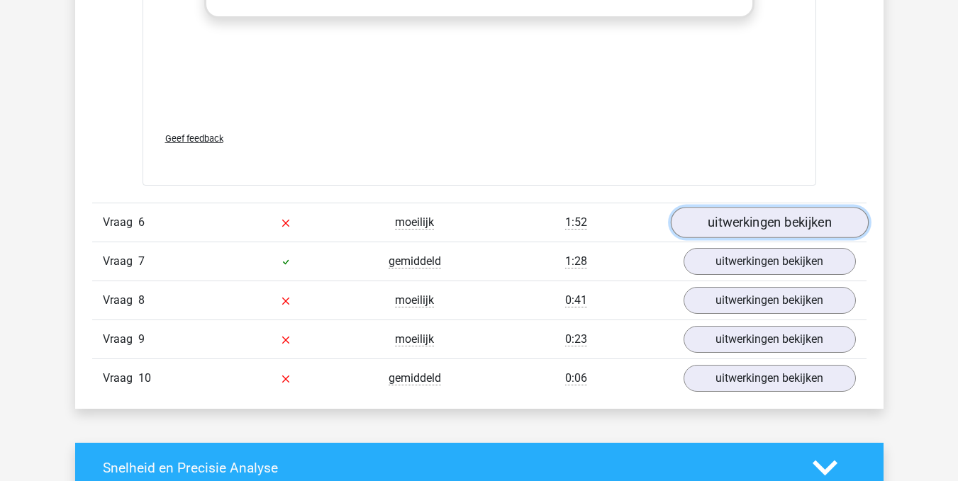
click at [767, 220] on link "uitwerkingen bekijken" at bounding box center [769, 222] width 198 height 31
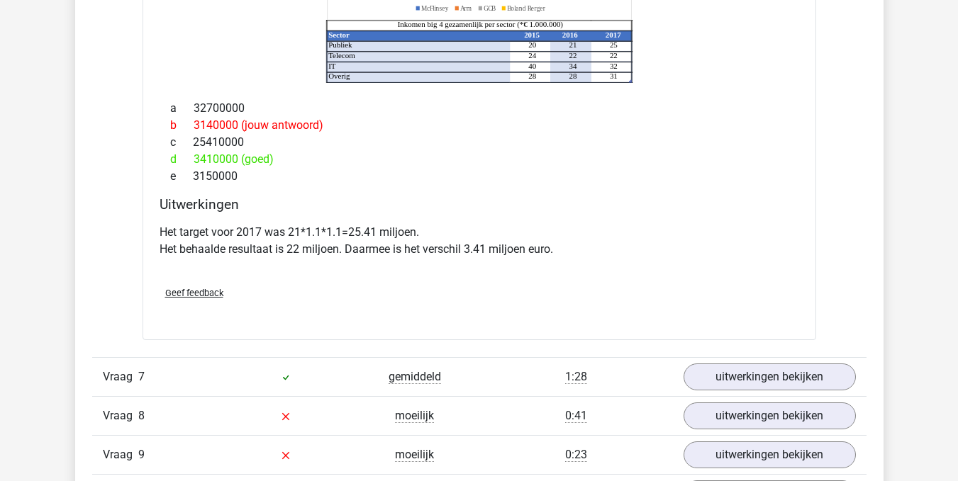
scroll to position [4847, 0]
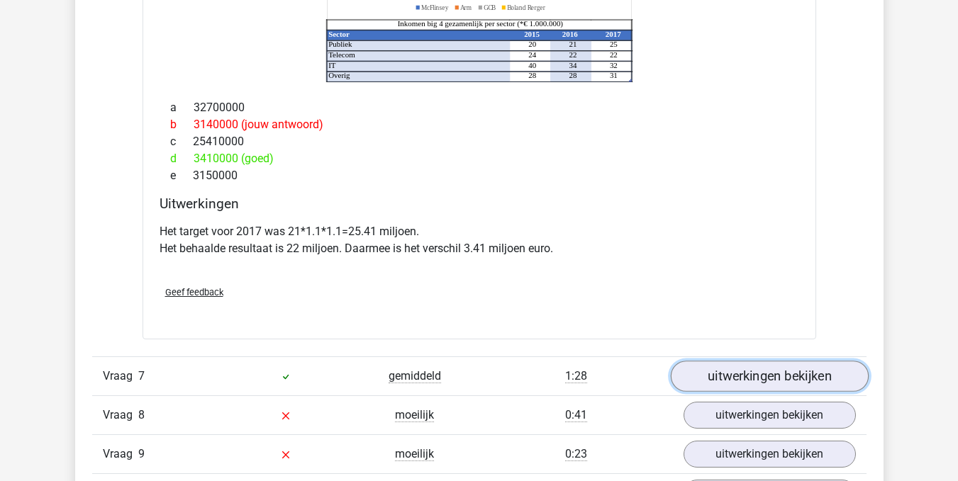
click at [749, 374] on link "uitwerkingen bekijken" at bounding box center [769, 376] width 198 height 31
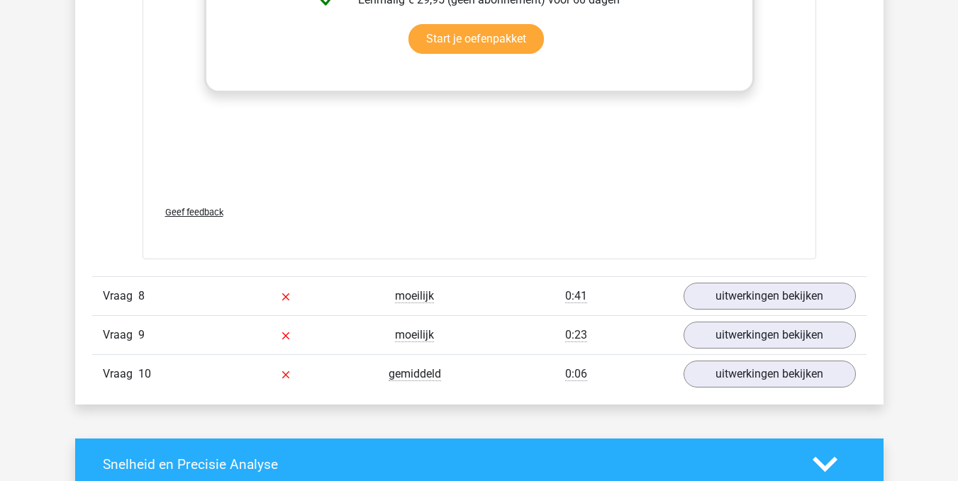
scroll to position [5901, 0]
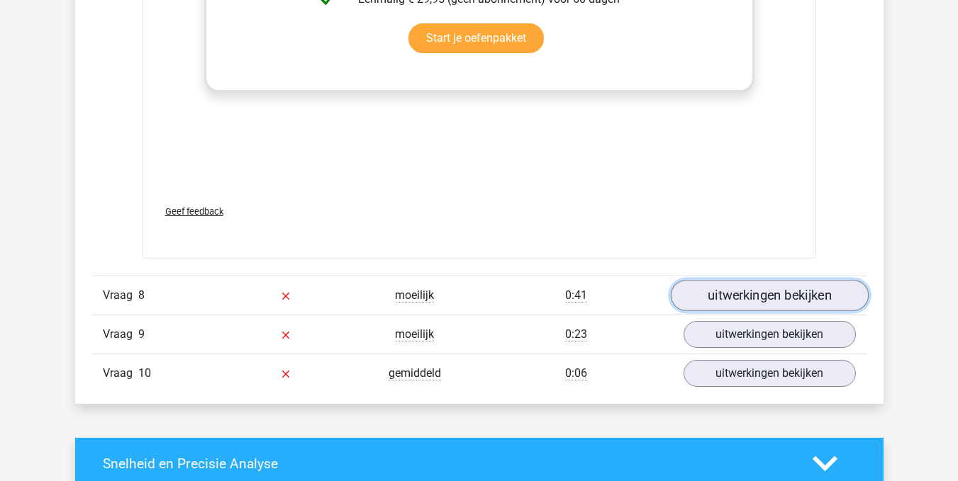
click at [761, 295] on link "uitwerkingen bekijken" at bounding box center [769, 296] width 198 height 31
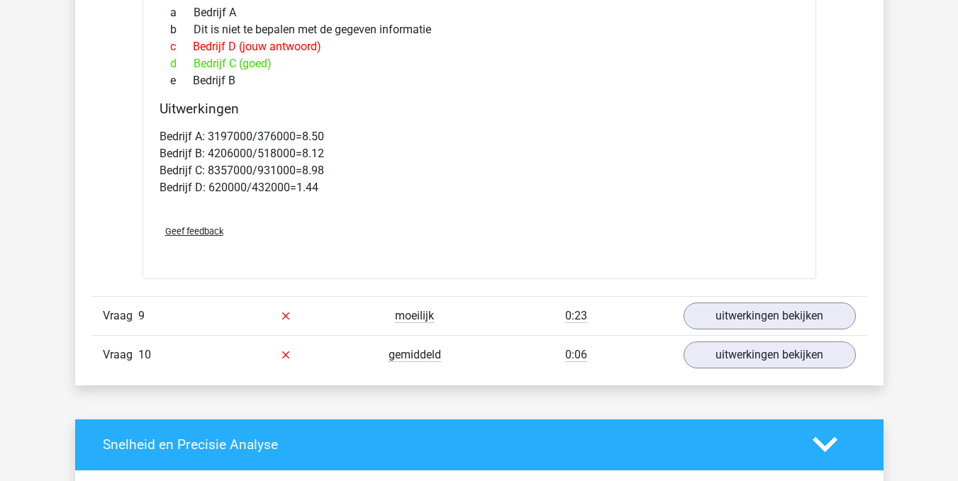
scroll to position [6551, 0]
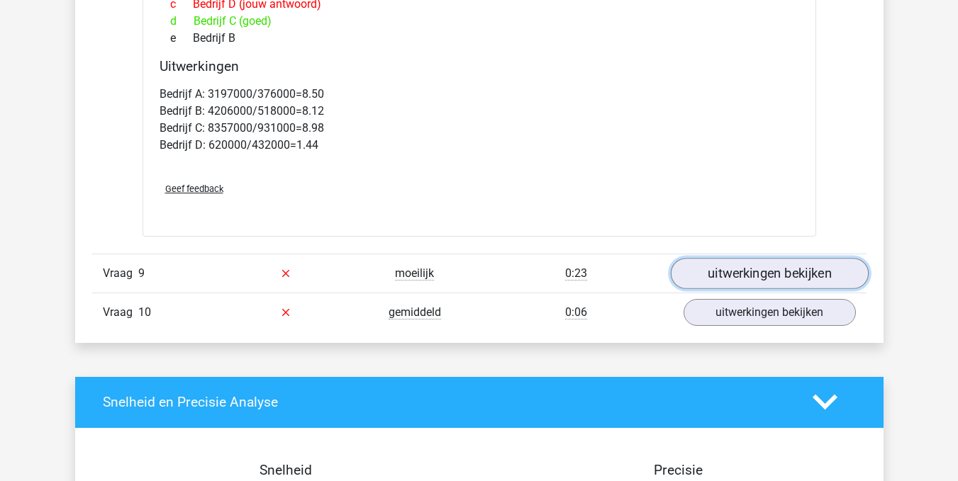
click at [768, 270] on link "uitwerkingen bekijken" at bounding box center [769, 273] width 198 height 31
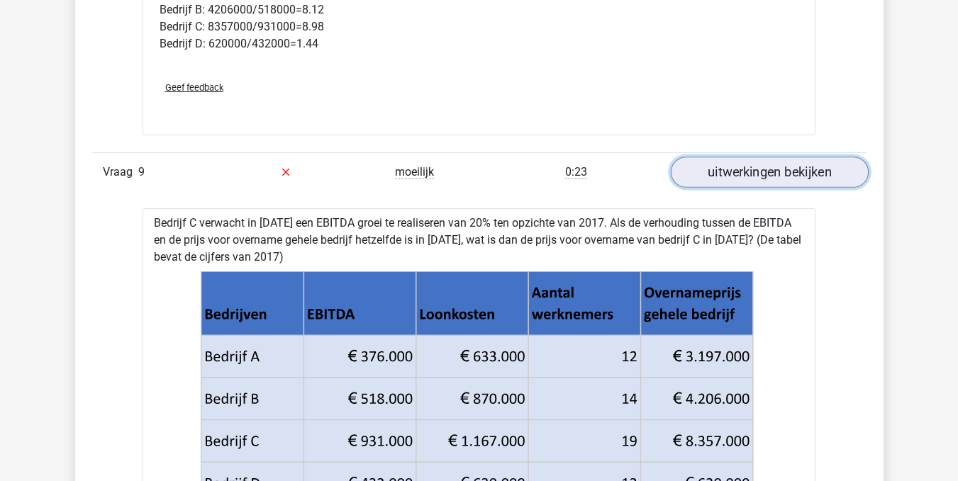
scroll to position [6701, 0]
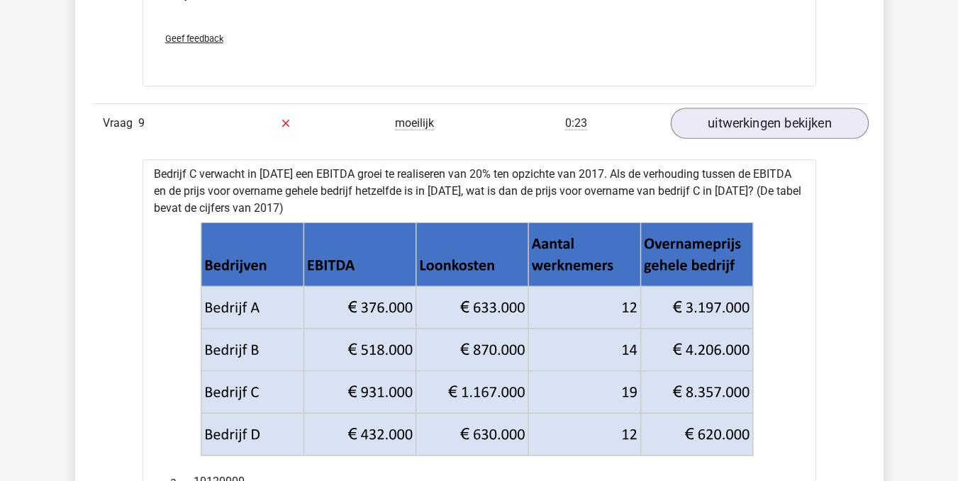
click at [768, 270] on icon at bounding box center [479, 340] width 628 height 234
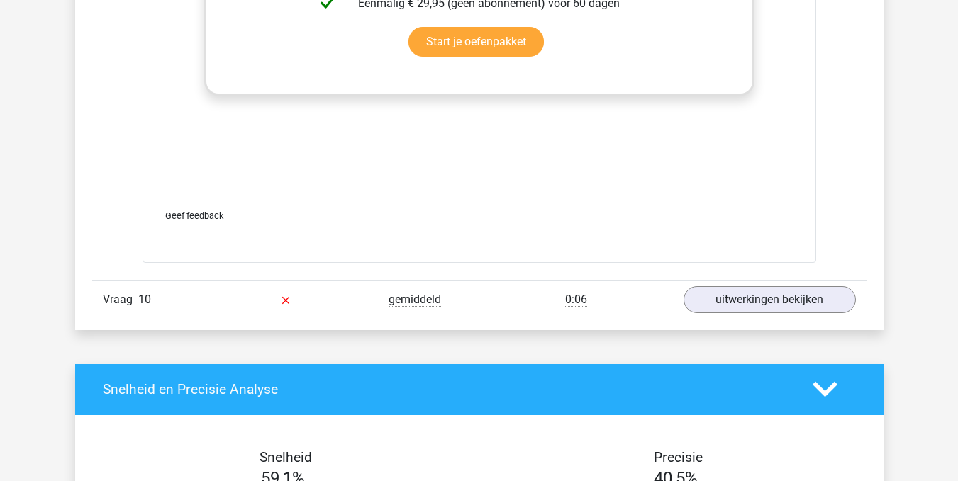
scroll to position [7531, 0]
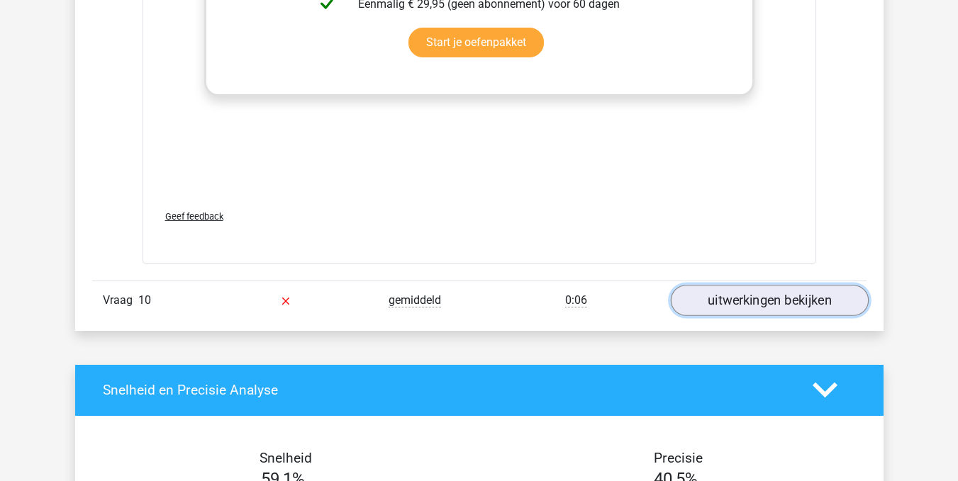
click at [779, 298] on link "uitwerkingen bekijken" at bounding box center [769, 300] width 198 height 31
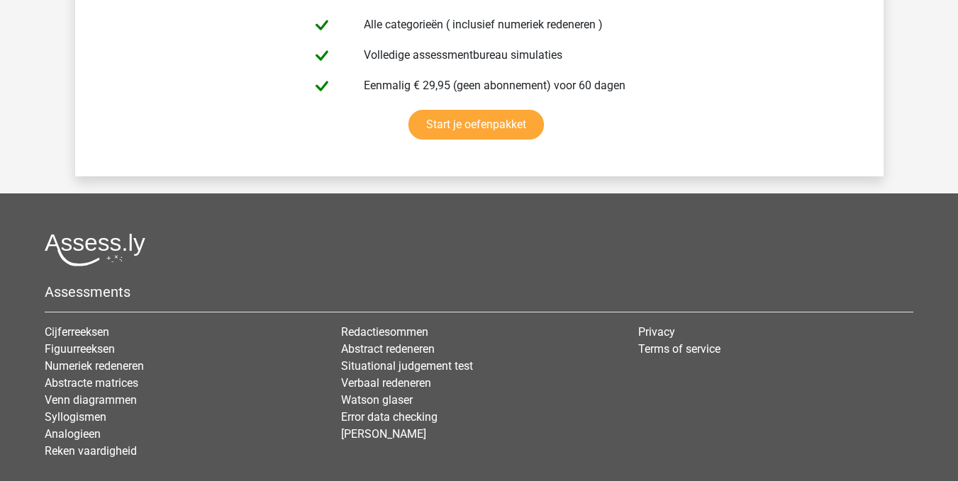
scroll to position [9831, 0]
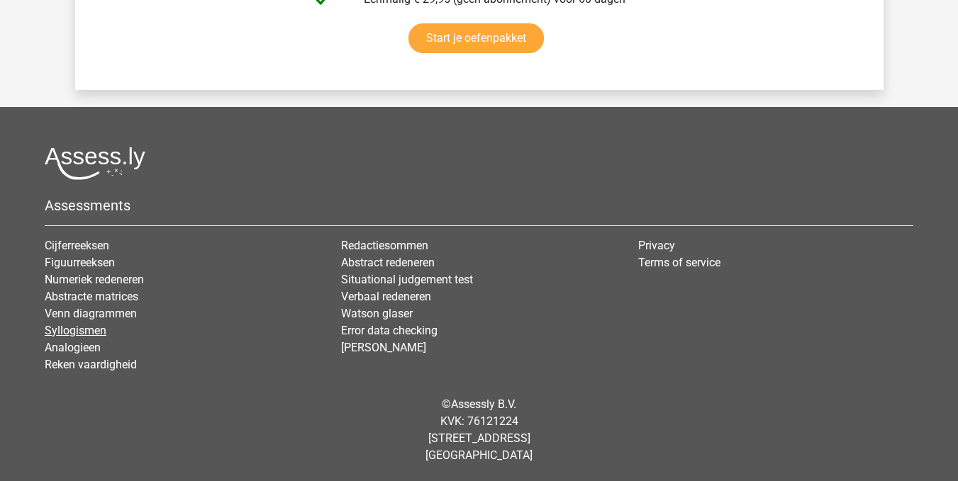
click at [82, 330] on link "Syllogismen" at bounding box center [76, 330] width 62 height 13
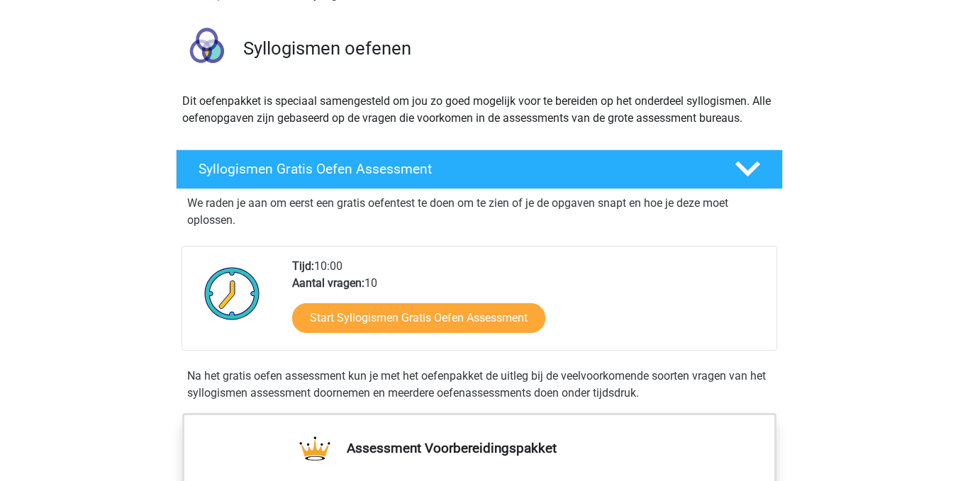
scroll to position [85, 0]
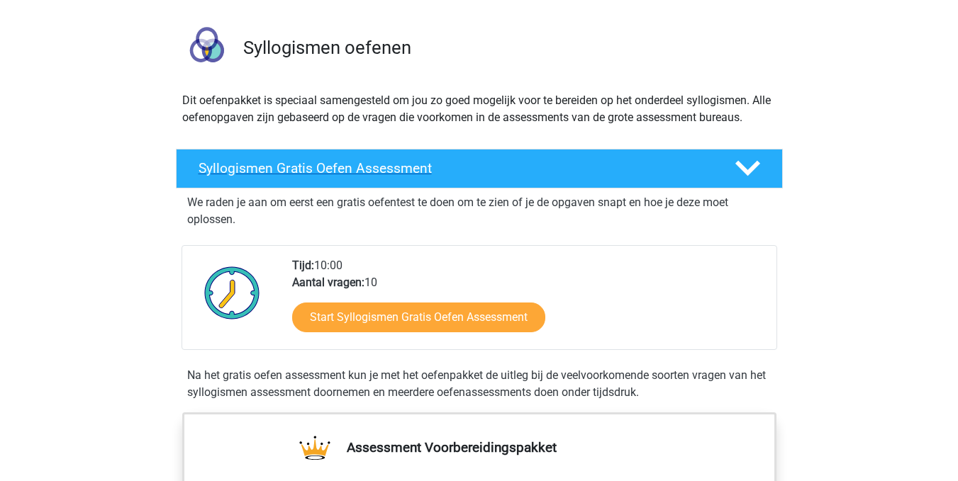
click at [744, 174] on icon at bounding box center [747, 168] width 25 height 25
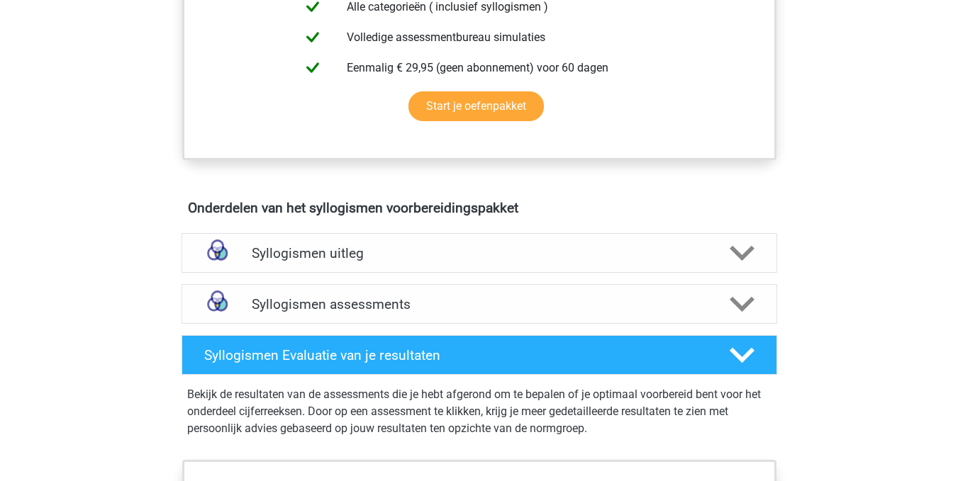
scroll to position [416, 0]
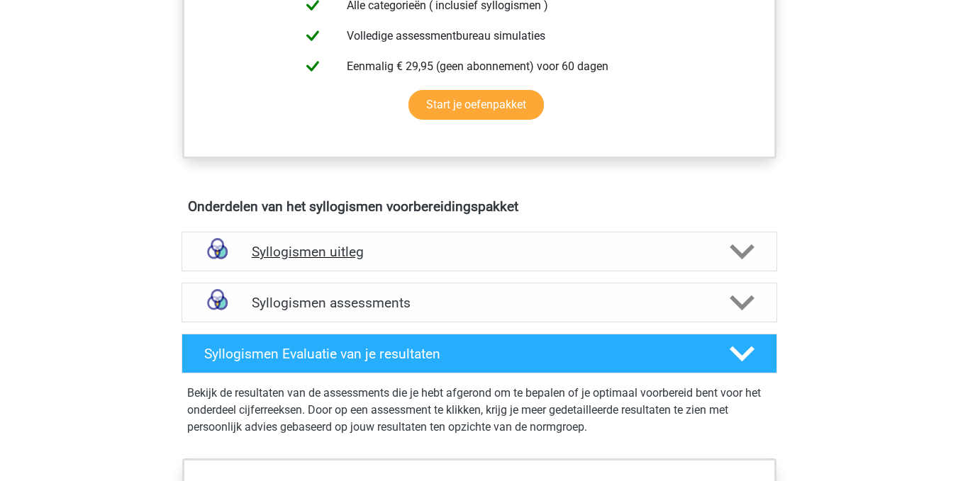
click at [737, 254] on polygon at bounding box center [741, 252] width 25 height 16
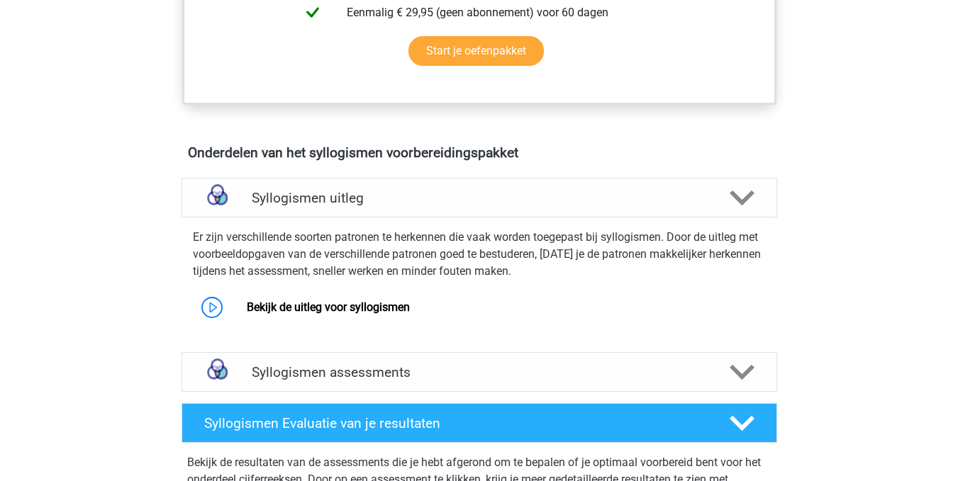
scroll to position [471, 0]
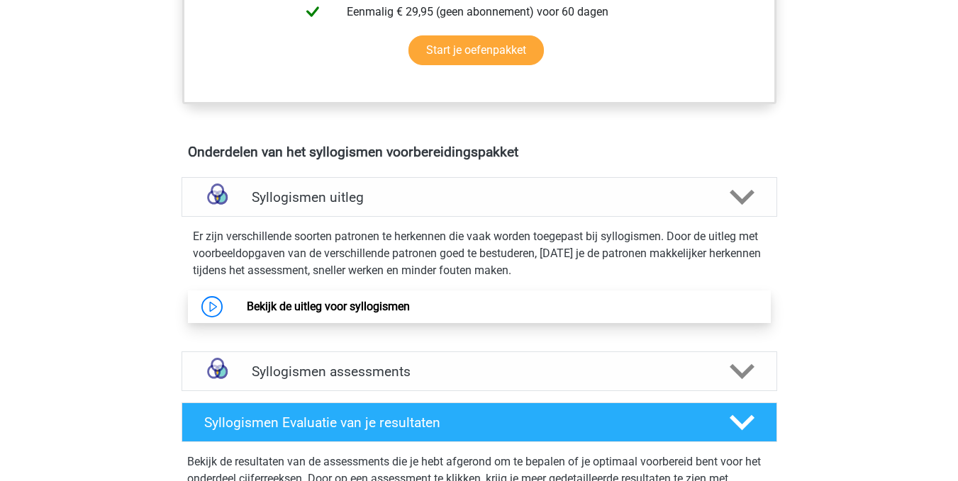
click at [366, 304] on link "Bekijk de uitleg voor syllogismen" at bounding box center [328, 306] width 163 height 13
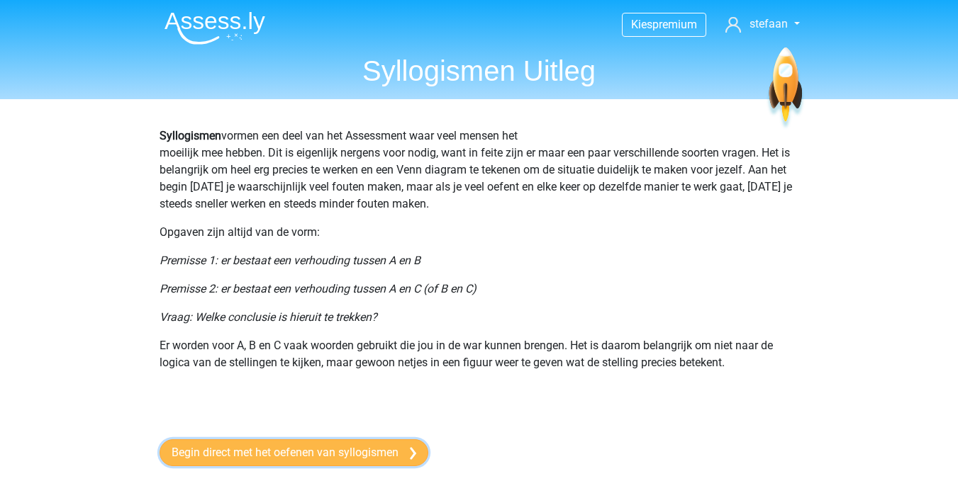
click at [298, 452] on link "Begin direct met het oefenen van syllogismen" at bounding box center [293, 452] width 269 height 27
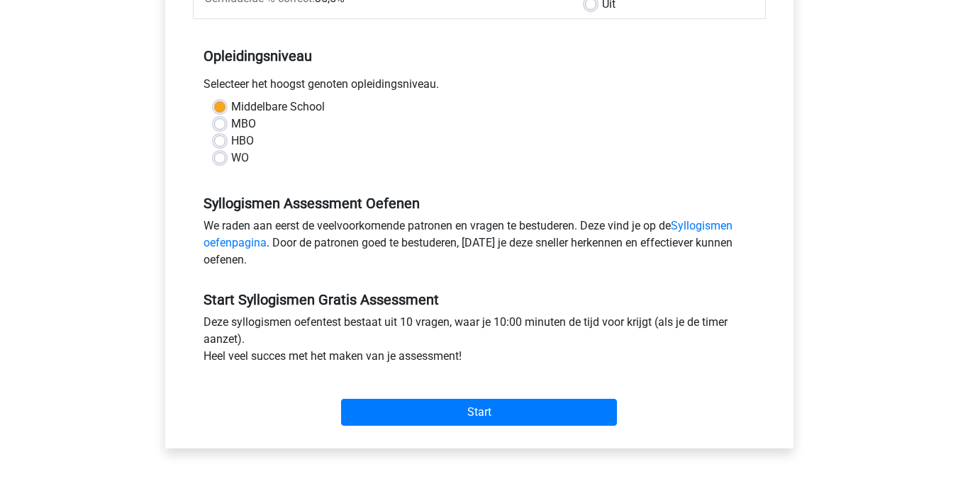
scroll to position [258, 0]
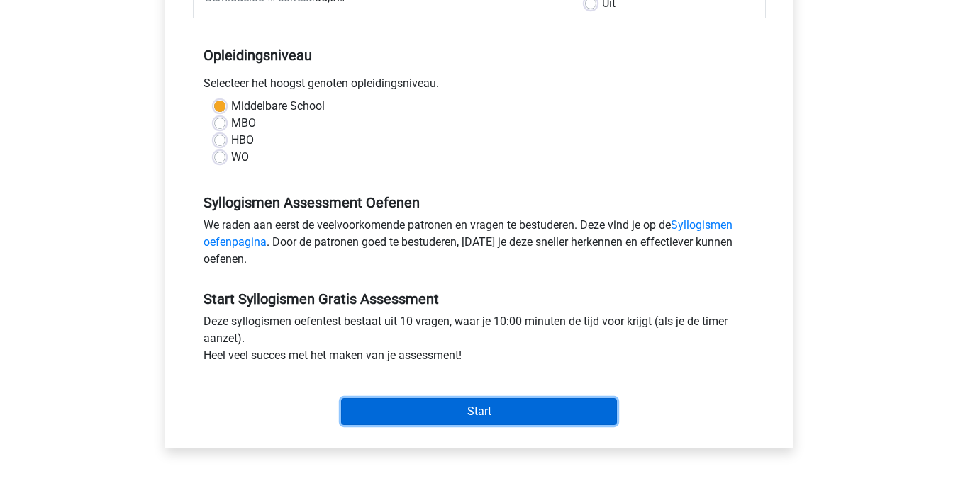
click at [467, 417] on input "Start" at bounding box center [479, 411] width 276 height 27
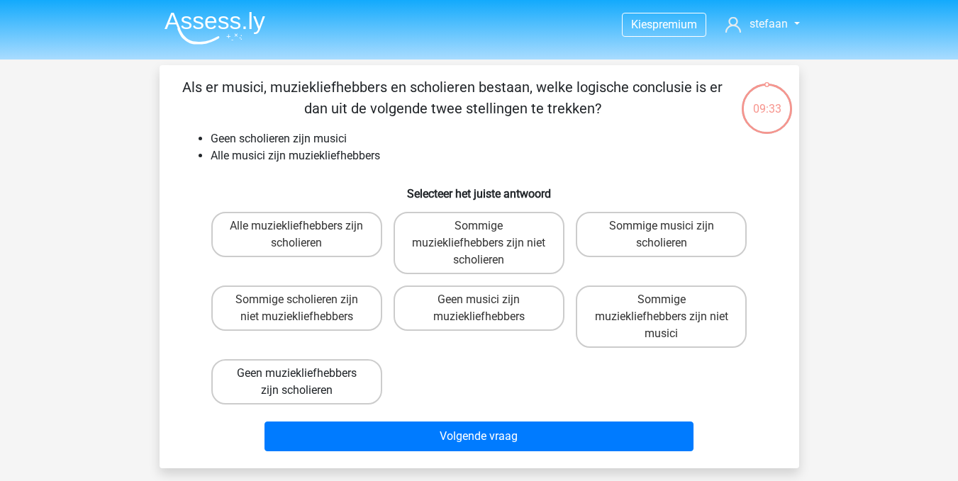
click at [309, 378] on label "Geen muziekliefhebbers zijn scholieren" at bounding box center [296, 381] width 171 height 45
click at [305, 378] on input "Geen muziekliefhebbers zijn scholieren" at bounding box center [300, 378] width 9 height 9
radio input "true"
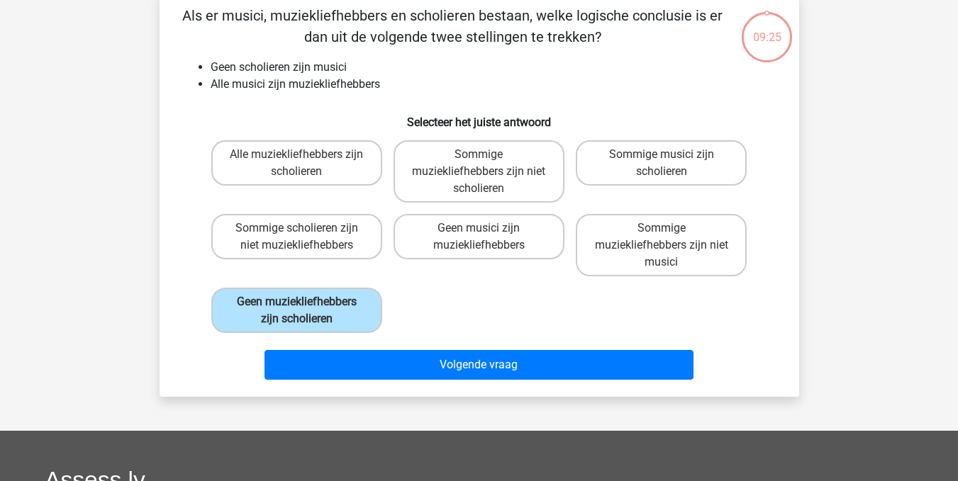
scroll to position [72, 0]
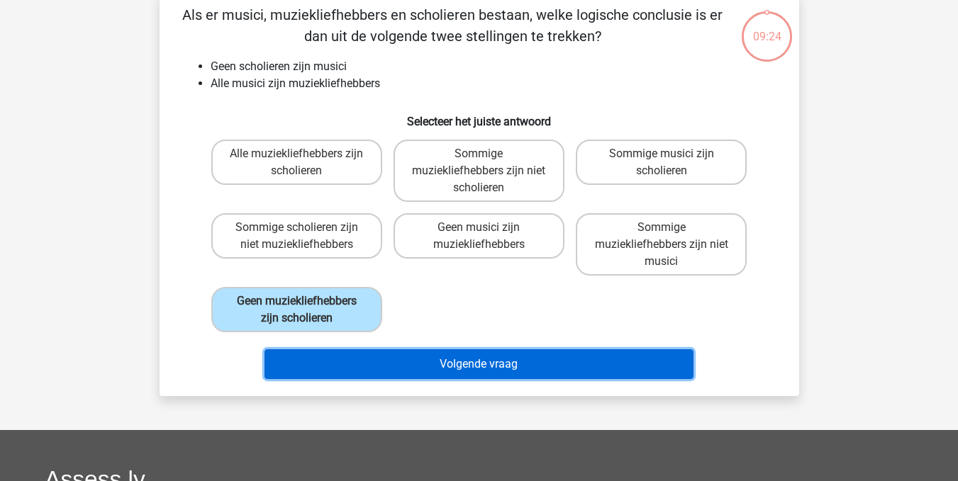
click at [486, 372] on button "Volgende vraag" at bounding box center [478, 364] width 429 height 30
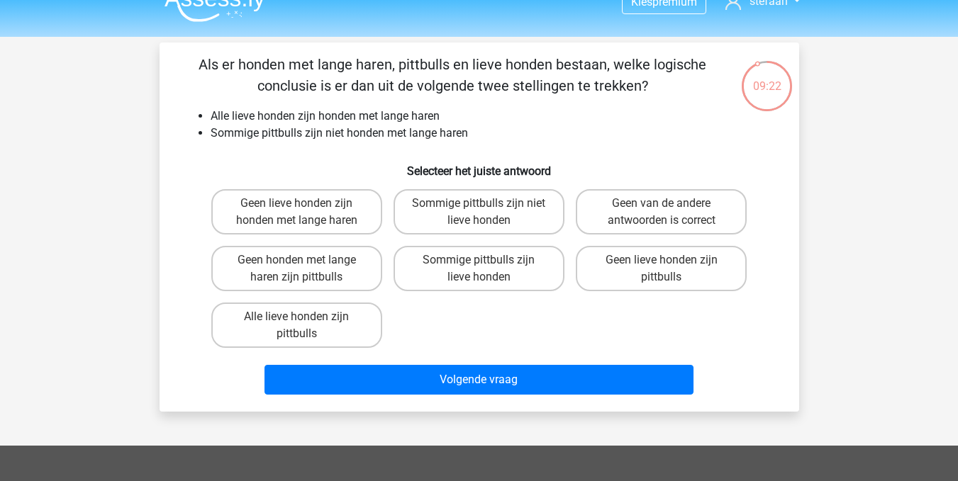
scroll to position [22, 0]
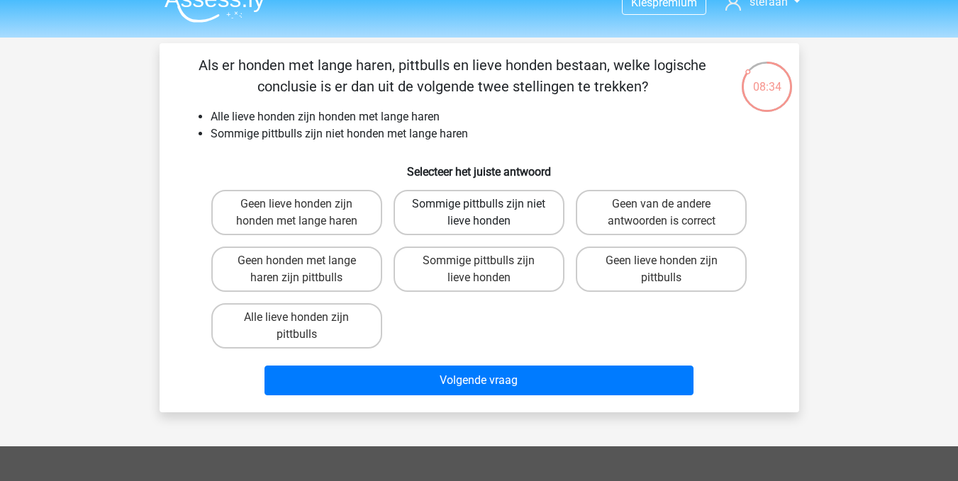
click at [492, 208] on label "Sommige pittbulls zijn niet lieve honden" at bounding box center [478, 212] width 171 height 45
click at [488, 208] on input "Sommige pittbulls zijn niet lieve honden" at bounding box center [482, 208] width 9 height 9
radio input "true"
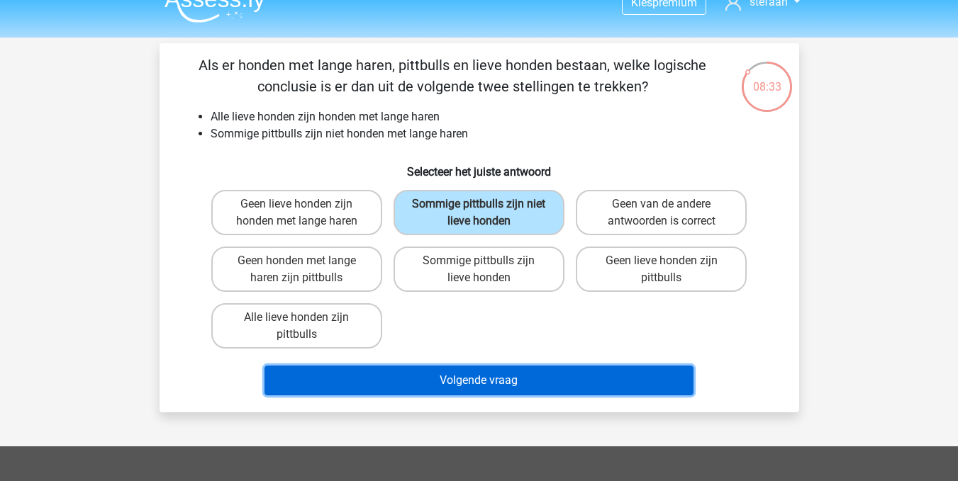
click at [455, 385] on button "Volgende vraag" at bounding box center [478, 381] width 429 height 30
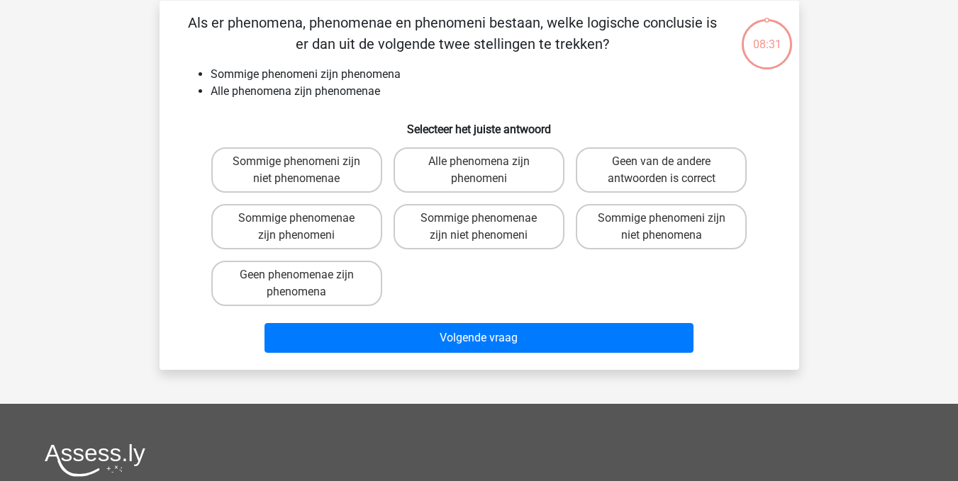
scroll to position [65, 0]
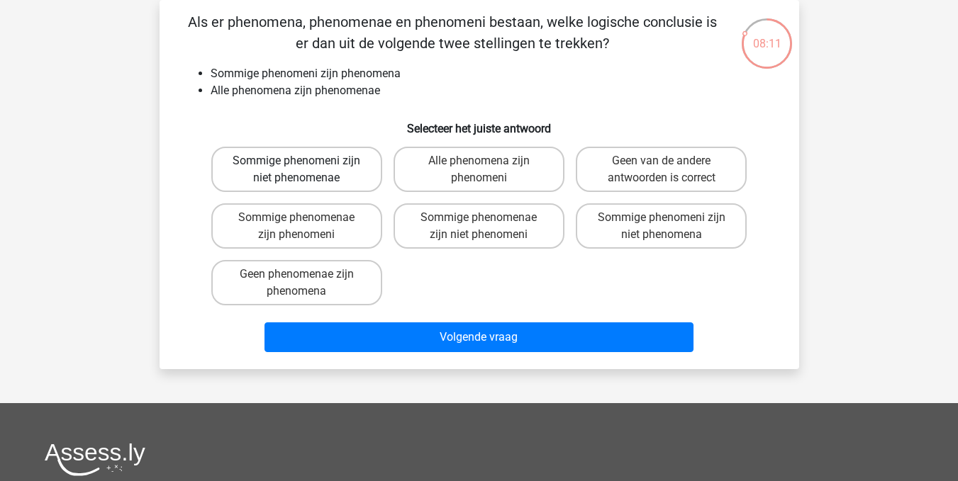
click at [310, 168] on label "Sommige phenomeni zijn niet phenomenae" at bounding box center [296, 169] width 171 height 45
click at [305, 168] on input "Sommige phenomeni zijn niet phenomenae" at bounding box center [300, 165] width 9 height 9
radio input "true"
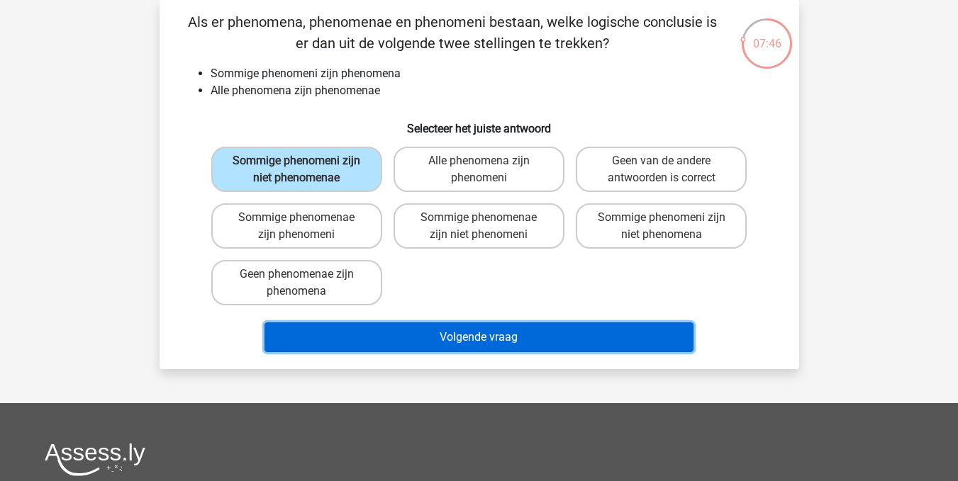
click at [470, 330] on button "Volgende vraag" at bounding box center [478, 338] width 429 height 30
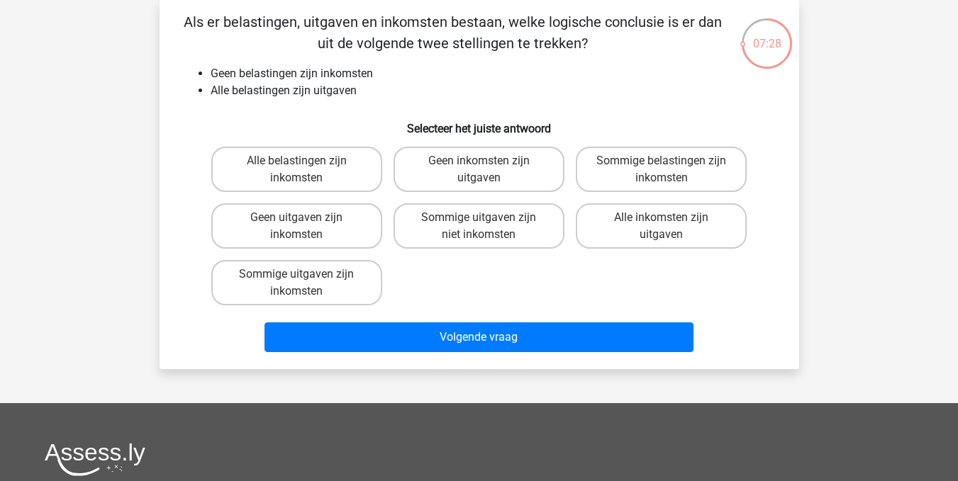
click at [512, 264] on div "Alle belastingen zijn inkomsten Geen inkomsten zijn uitgaven Sommige belastinge…" at bounding box center [479, 226] width 547 height 170
click at [466, 225] on label "Sommige uitgaven zijn niet inkomsten" at bounding box center [478, 225] width 171 height 45
click at [478, 225] on input "Sommige uitgaven zijn niet inkomsten" at bounding box center [482, 222] width 9 height 9
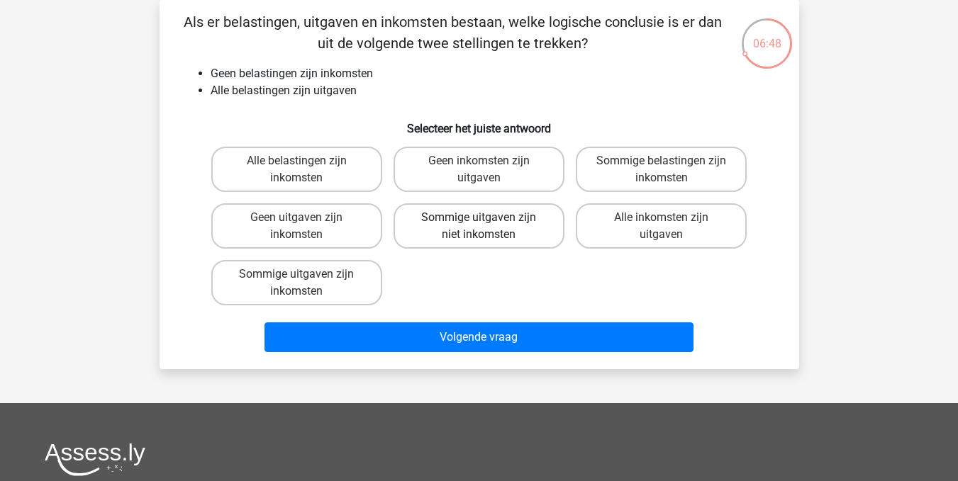
radio input "true"
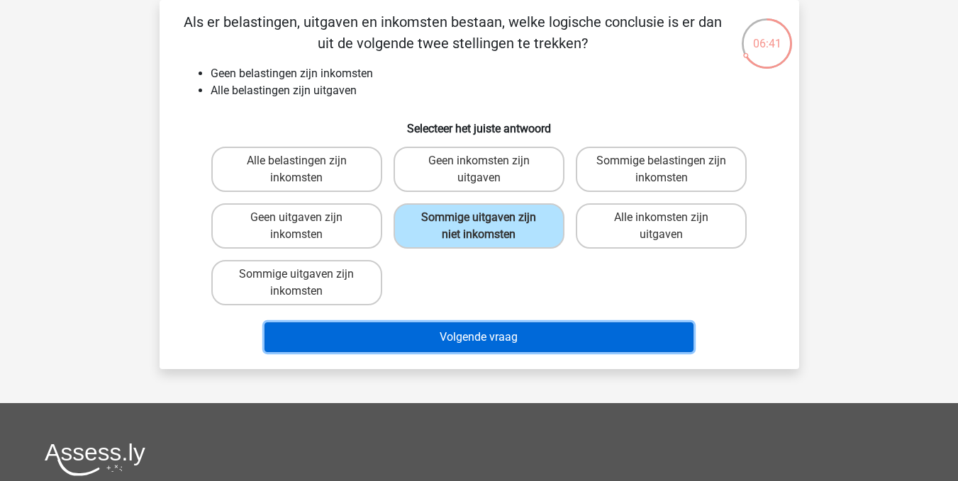
click at [458, 338] on button "Volgende vraag" at bounding box center [478, 338] width 429 height 30
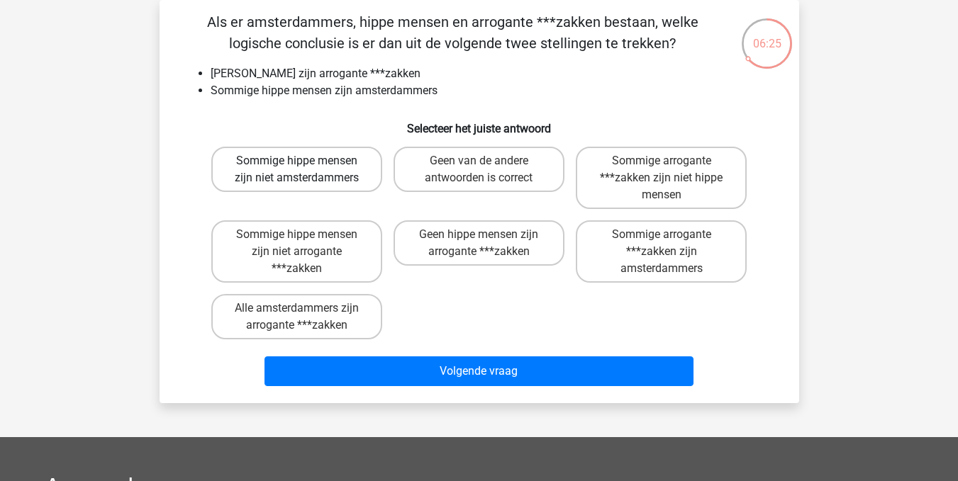
click at [281, 173] on label "Sommige hippe mensen zijn niet amsterdammers" at bounding box center [296, 169] width 171 height 45
click at [296, 170] on input "Sommige hippe mensen zijn niet amsterdammers" at bounding box center [300, 165] width 9 height 9
radio input "true"
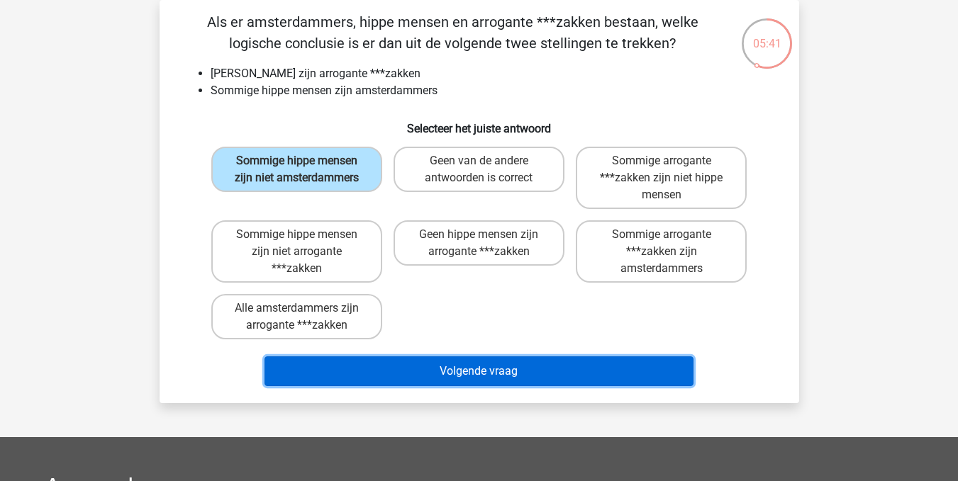
click at [471, 371] on button "Volgende vraag" at bounding box center [478, 372] width 429 height 30
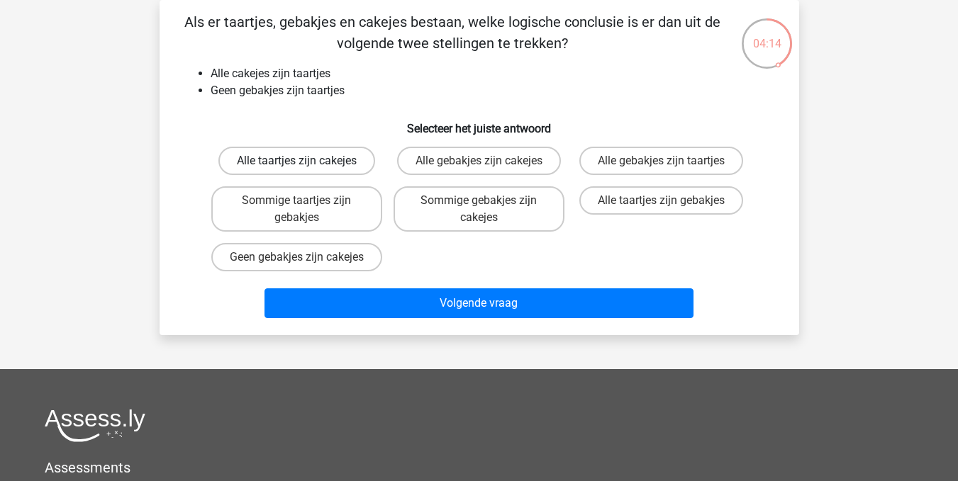
click at [331, 167] on label "Alle taartjes zijn cakejes" at bounding box center [296, 161] width 157 height 28
click at [305, 167] on input "Alle taartjes zijn cakejes" at bounding box center [300, 165] width 9 height 9
radio input "true"
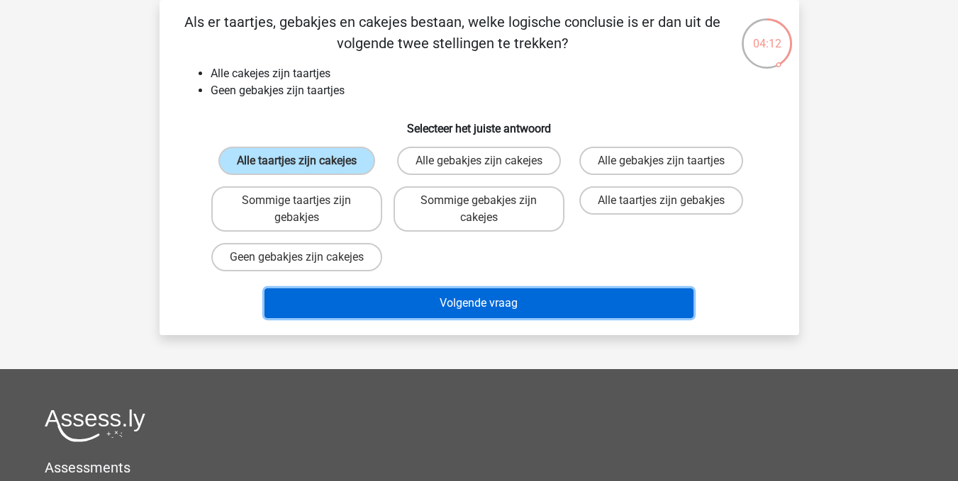
click at [466, 318] on button "Volgende vraag" at bounding box center [478, 303] width 429 height 30
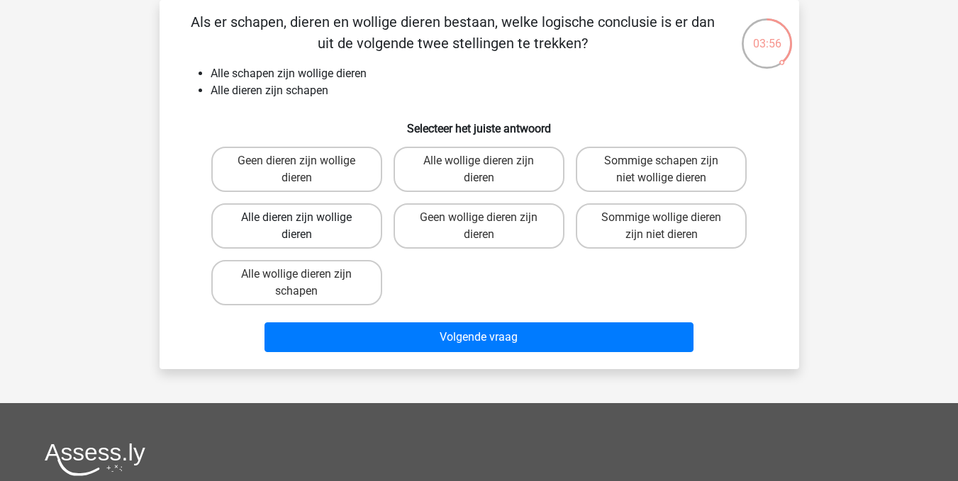
click at [306, 228] on label "Alle dieren zijn wollige dieren" at bounding box center [296, 225] width 171 height 45
click at [305, 227] on input "Alle dieren zijn wollige dieren" at bounding box center [300, 222] width 9 height 9
radio input "true"
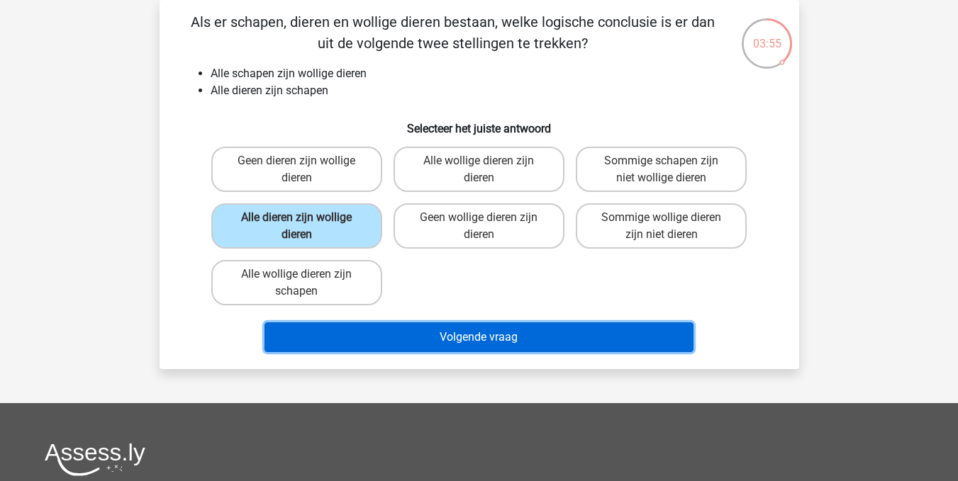
click at [469, 336] on button "Volgende vraag" at bounding box center [478, 338] width 429 height 30
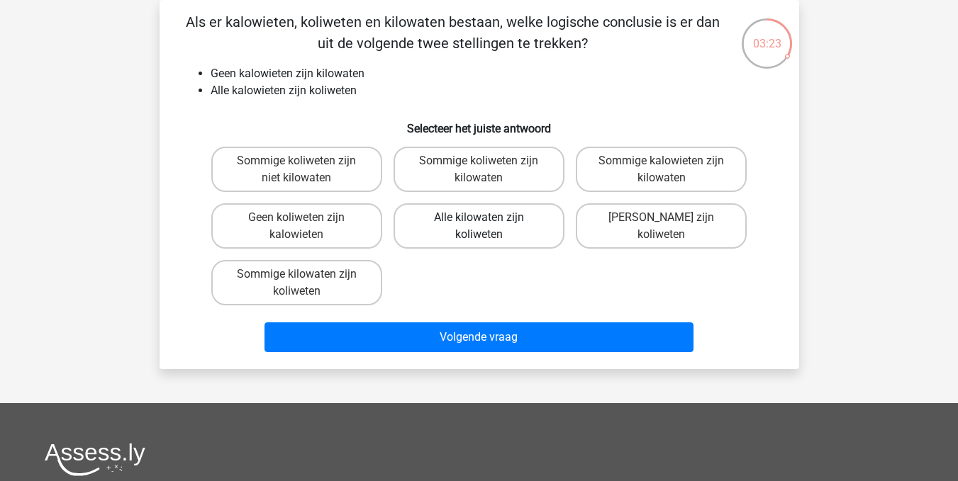
click at [496, 231] on label "Alle kilowaten zijn koliweten" at bounding box center [478, 225] width 171 height 45
click at [488, 227] on input "Alle kilowaten zijn koliweten" at bounding box center [482, 222] width 9 height 9
radio input "true"
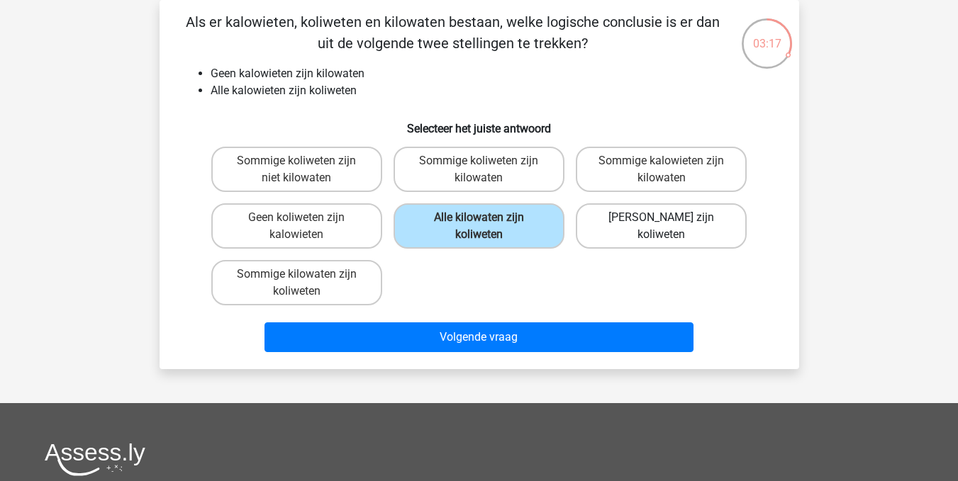
click at [643, 237] on label "[PERSON_NAME] zijn koliweten" at bounding box center [661, 225] width 171 height 45
click at [661, 227] on input "[PERSON_NAME] zijn koliweten" at bounding box center [665, 222] width 9 height 9
radio input "true"
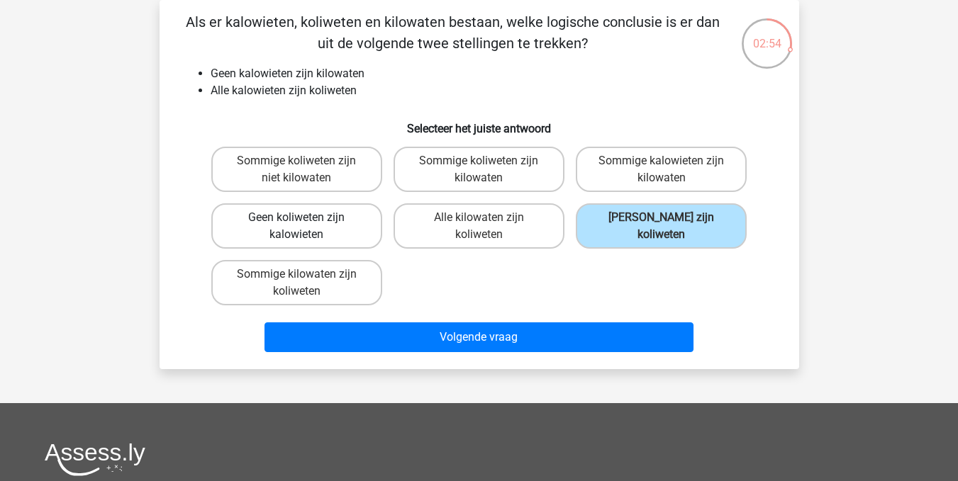
click at [313, 223] on label "Geen koliweten zijn kalowieten" at bounding box center [296, 225] width 171 height 45
click at [305, 223] on input "Geen koliweten zijn kalowieten" at bounding box center [300, 222] width 9 height 9
radio input "true"
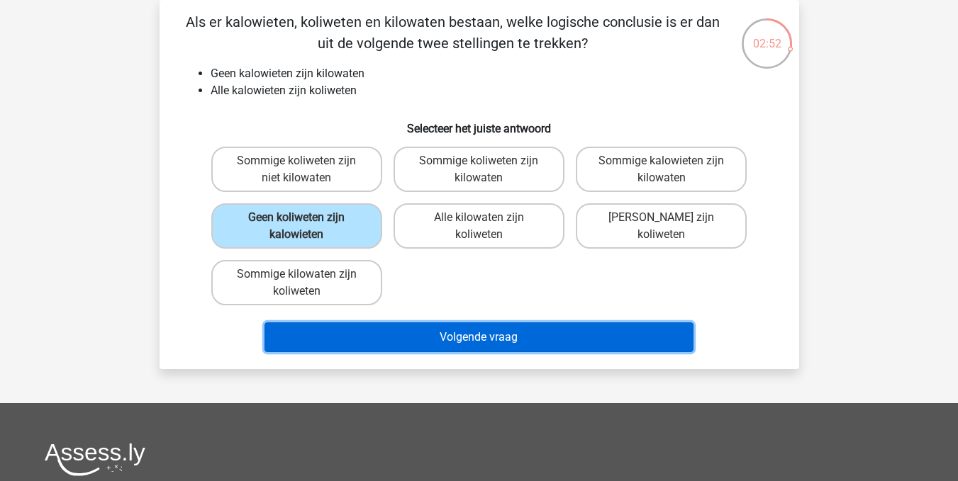
click at [478, 339] on button "Volgende vraag" at bounding box center [478, 338] width 429 height 30
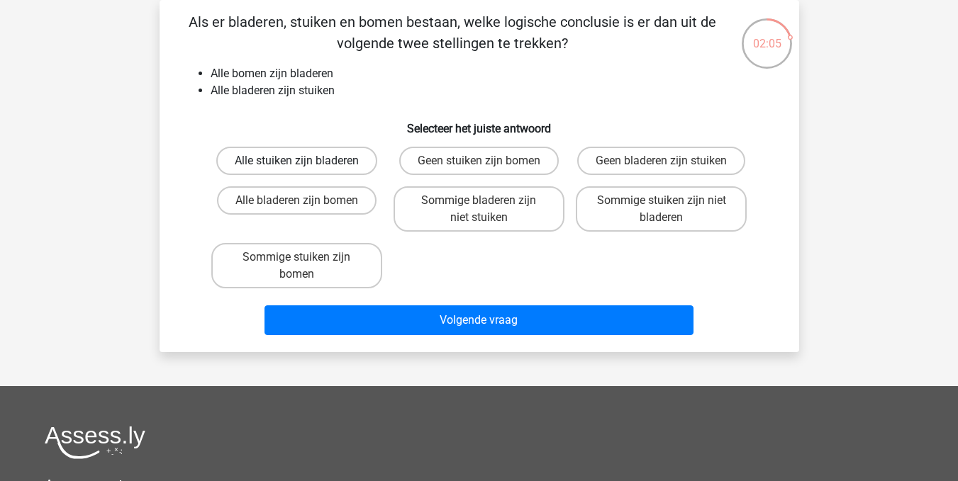
click at [346, 166] on label "Alle stuiken zijn bladeren" at bounding box center [296, 161] width 161 height 28
click at [305, 166] on input "Alle stuiken zijn bladeren" at bounding box center [300, 165] width 9 height 9
radio input "true"
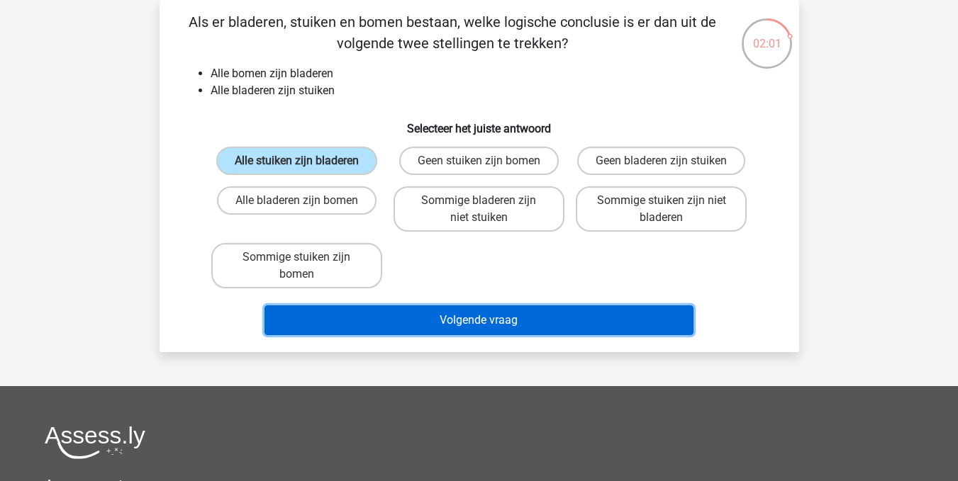
click at [486, 321] on button "Volgende vraag" at bounding box center [478, 320] width 429 height 30
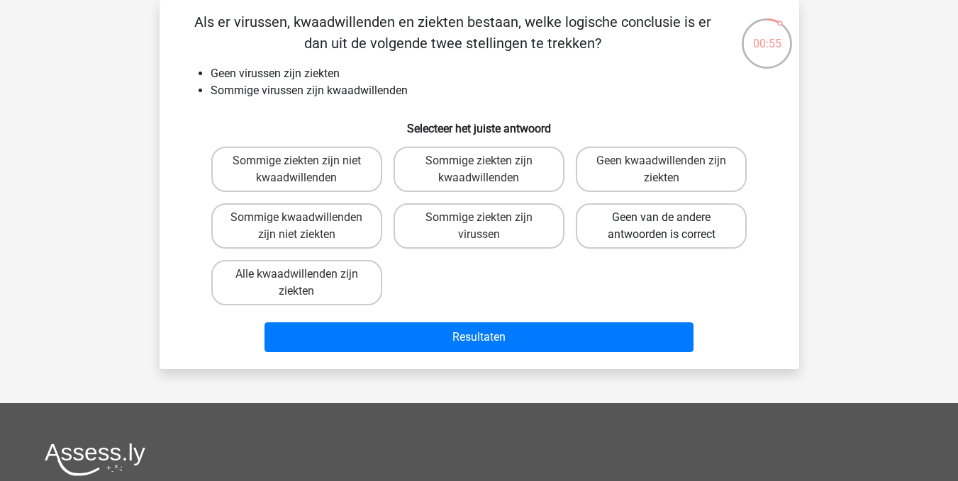
click at [662, 230] on label "Geen van de andere antwoorden is correct" at bounding box center [661, 225] width 171 height 45
click at [662, 227] on input "Geen van de andere antwoorden is correct" at bounding box center [665, 222] width 9 height 9
radio input "true"
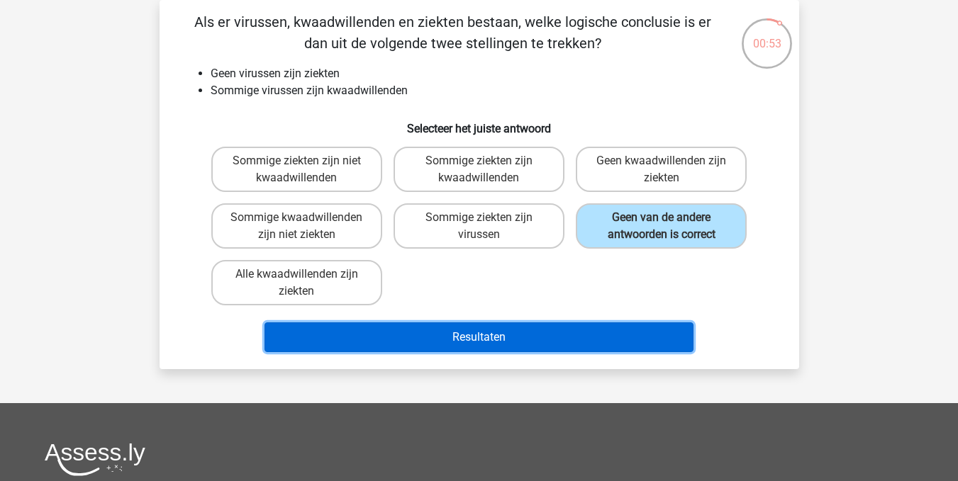
click at [491, 337] on button "Resultaten" at bounding box center [478, 338] width 429 height 30
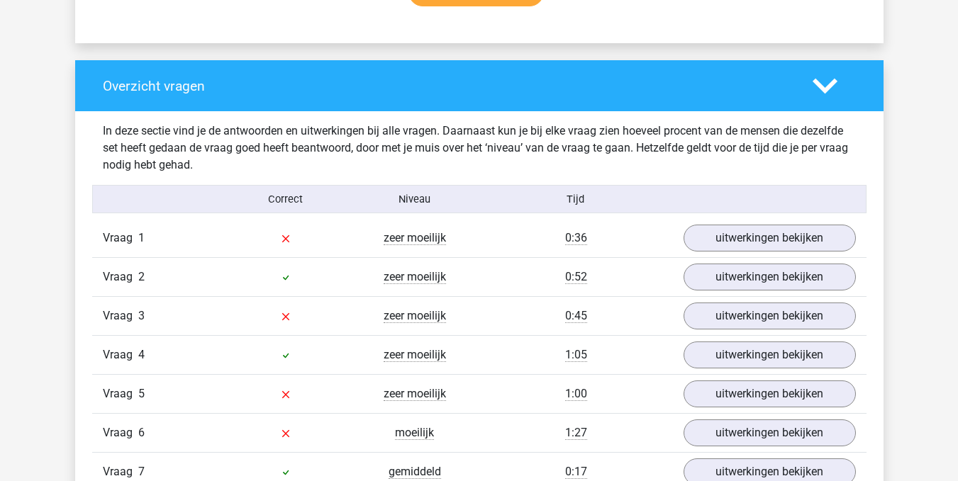
scroll to position [1004, 0]
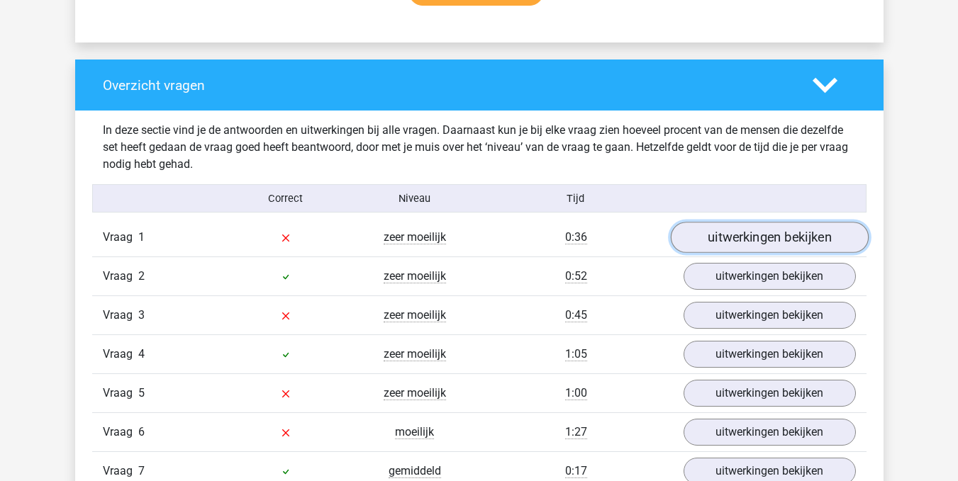
click at [770, 241] on link "uitwerkingen bekijken" at bounding box center [769, 237] width 198 height 31
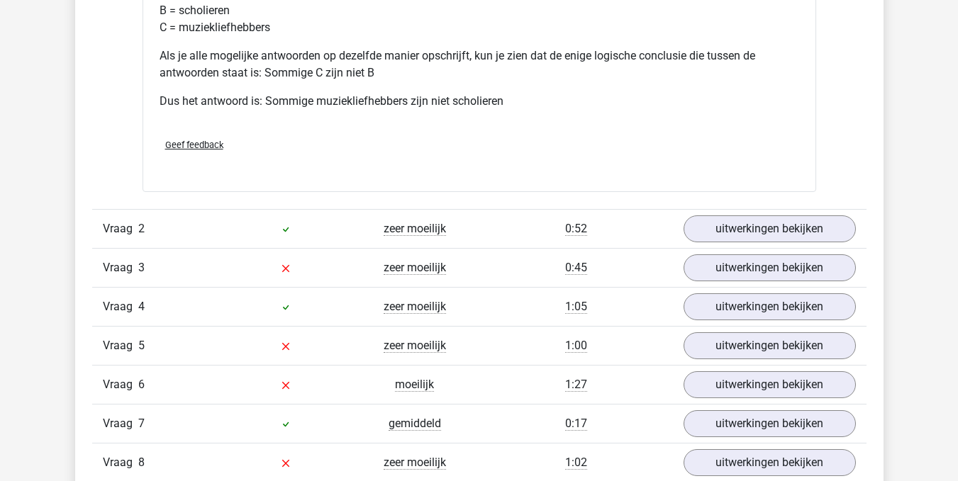
scroll to position [1651, 0]
click at [772, 267] on link "uitwerkingen bekijken" at bounding box center [769, 267] width 198 height 31
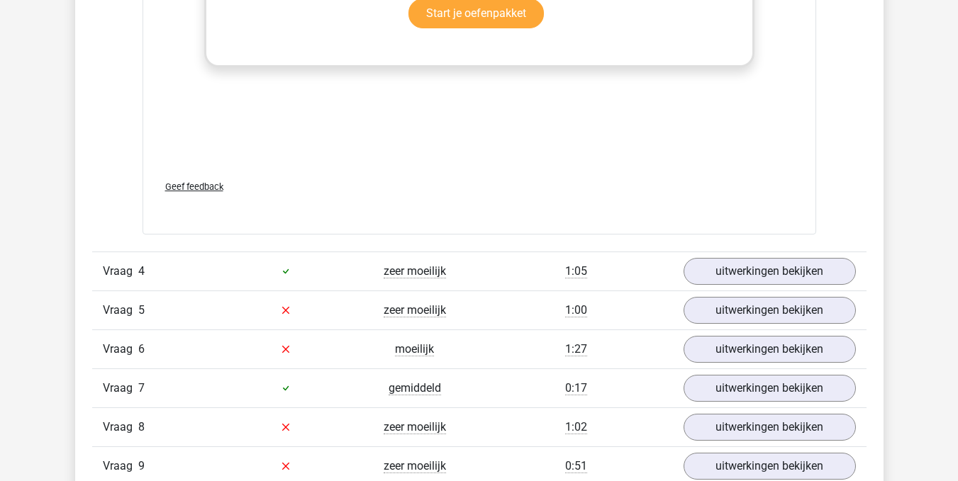
scroll to position [2511, 0]
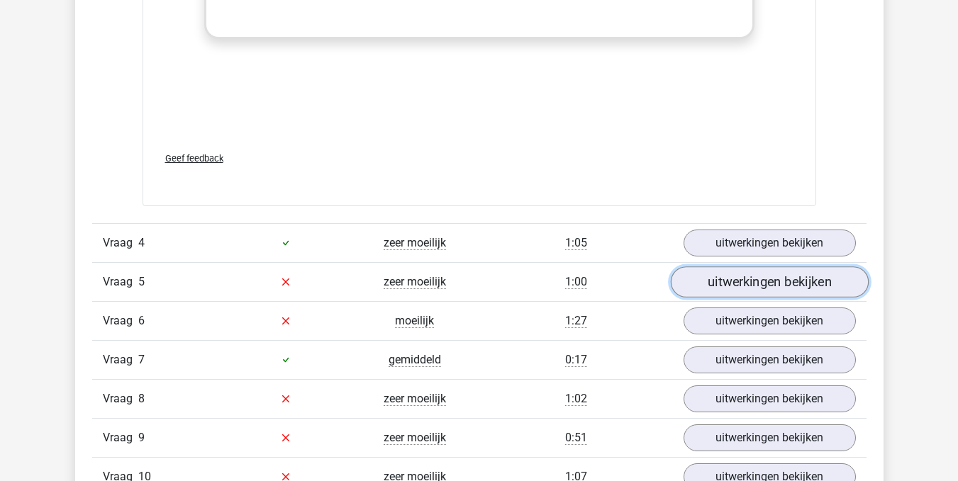
click at [758, 276] on link "uitwerkingen bekijken" at bounding box center [769, 282] width 198 height 31
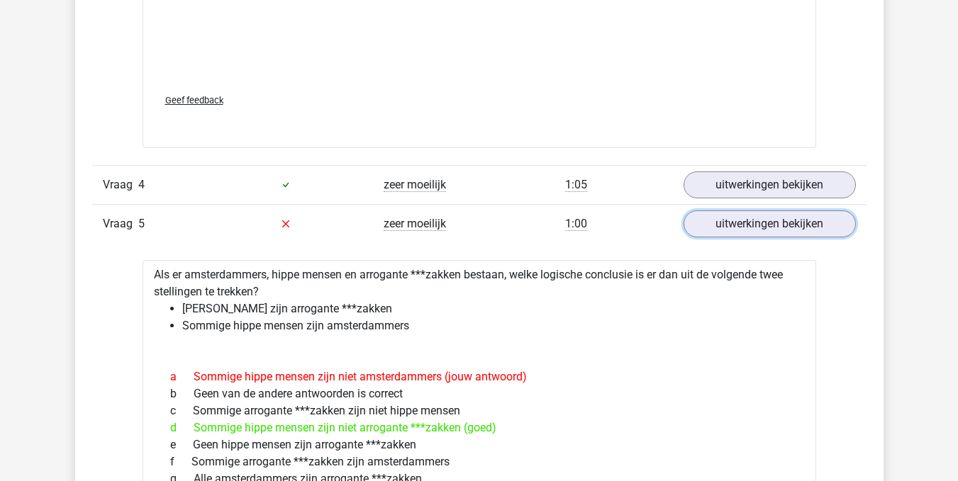
scroll to position [2570, 0]
click at [622, 403] on div "c Sommige arrogante ***zakken zijn niet hippe mensen" at bounding box center [478, 410] width 639 height 17
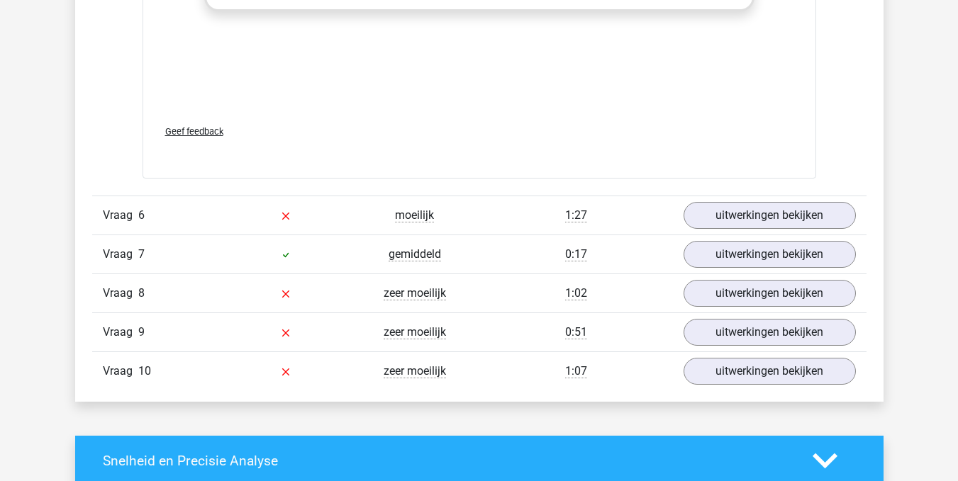
scroll to position [3414, 0]
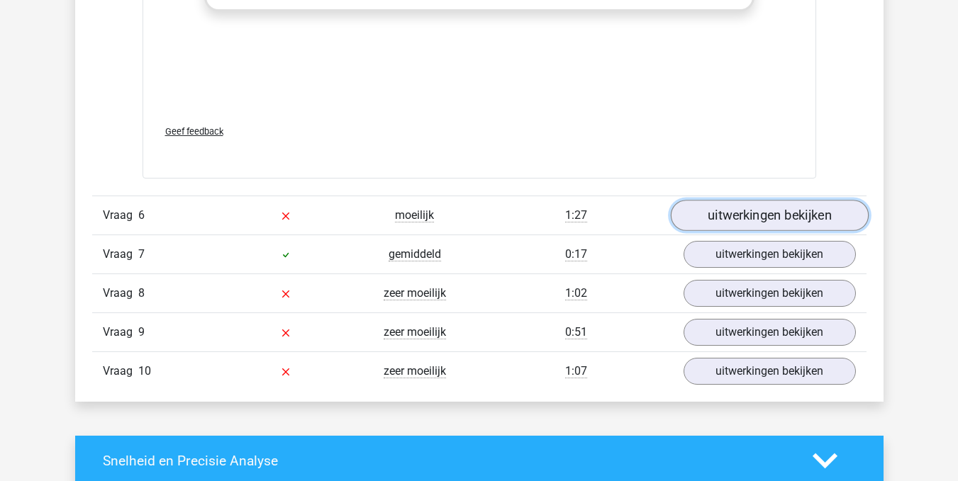
click at [770, 211] on link "uitwerkingen bekijken" at bounding box center [769, 215] width 198 height 31
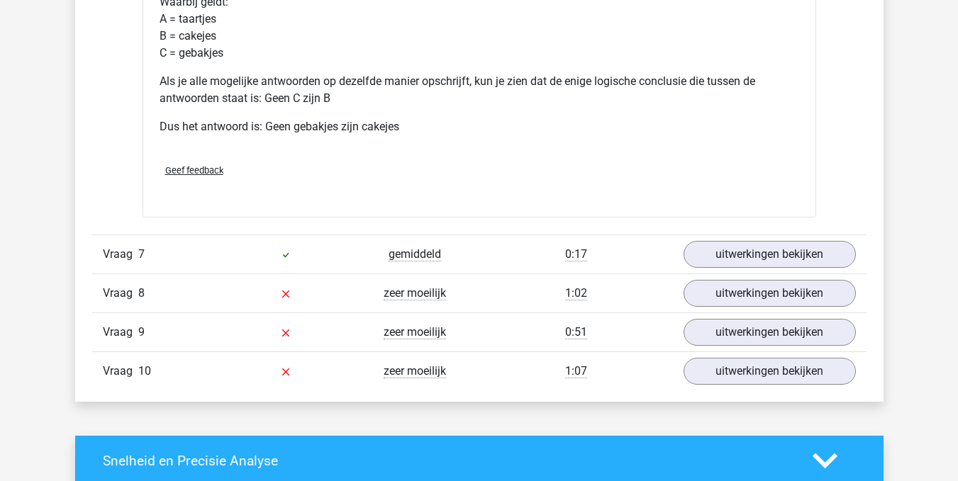
scroll to position [3996, 0]
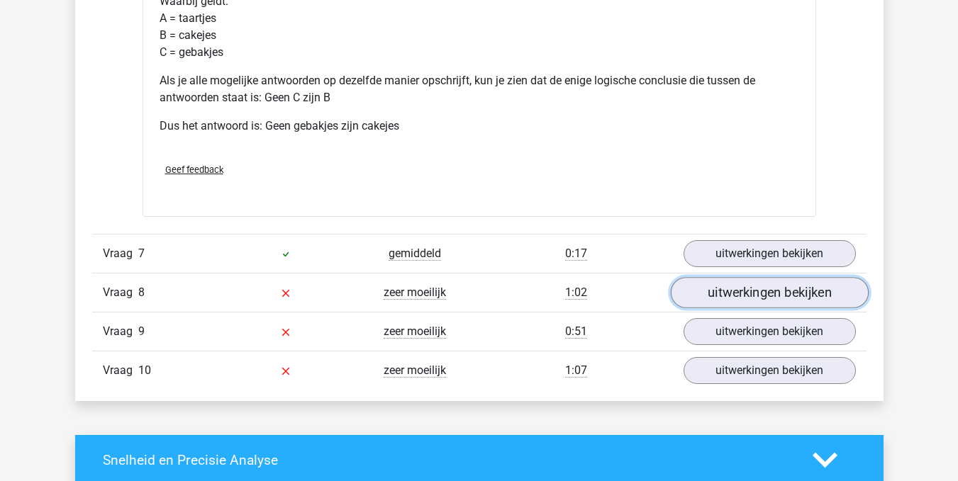
click at [736, 296] on link "uitwerkingen bekijken" at bounding box center [769, 292] width 198 height 31
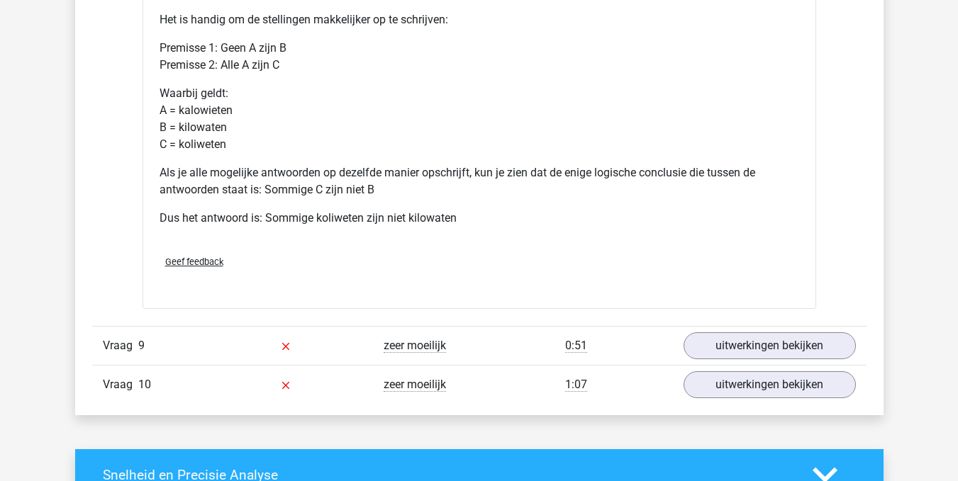
scroll to position [4668, 0]
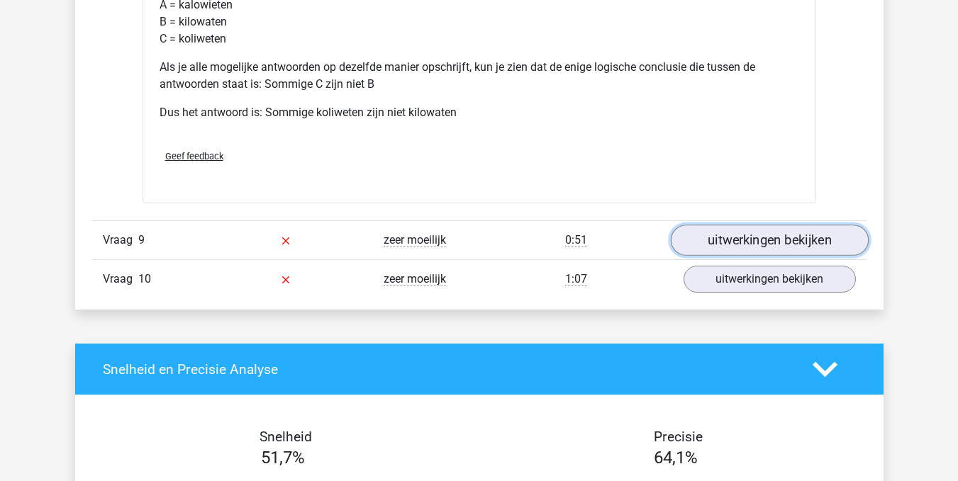
click at [756, 241] on link "uitwerkingen bekijken" at bounding box center [769, 240] width 198 height 31
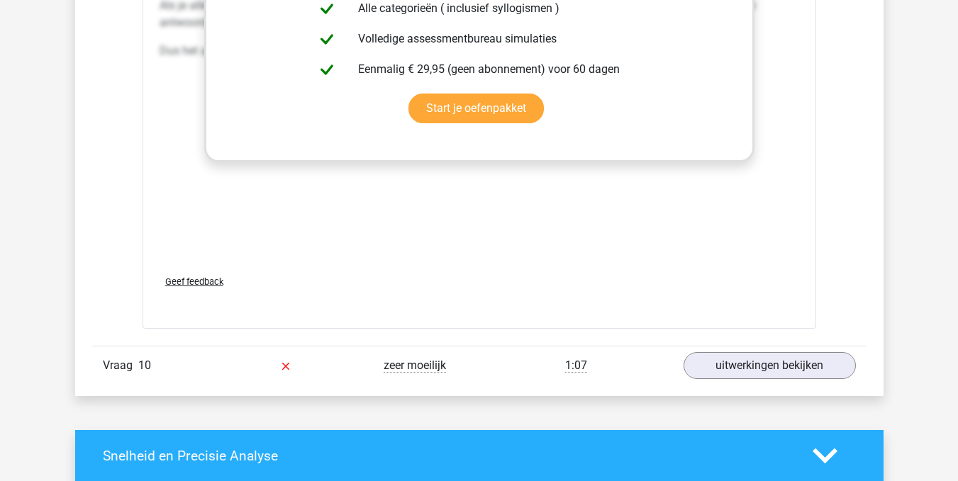
scroll to position [5362, 0]
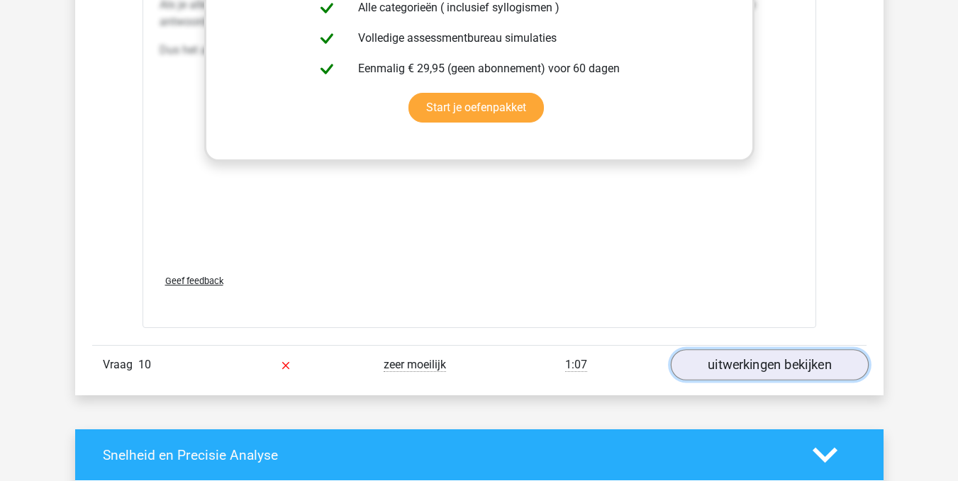
click at [739, 369] on link "uitwerkingen bekijken" at bounding box center [769, 365] width 198 height 31
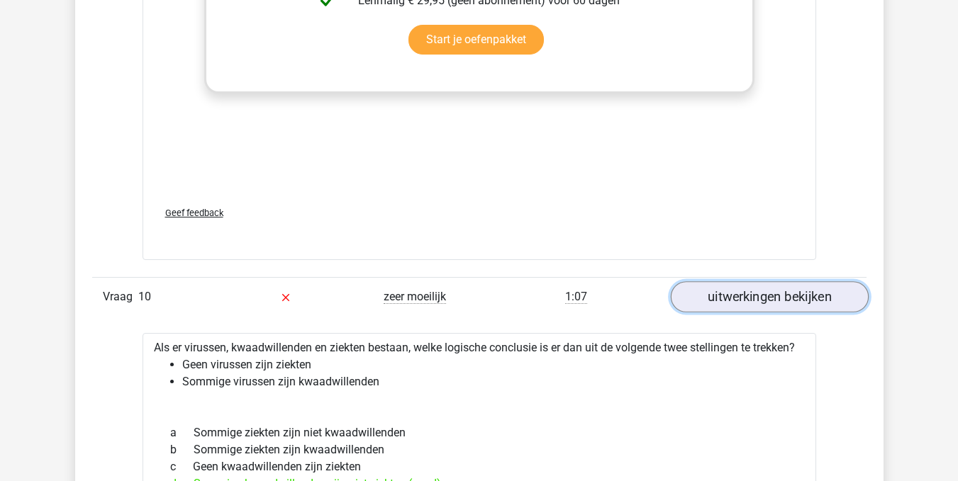
scroll to position [5431, 0]
click at [739, 369] on li "Geen virussen zijn ziekten" at bounding box center [493, 364] width 622 height 17
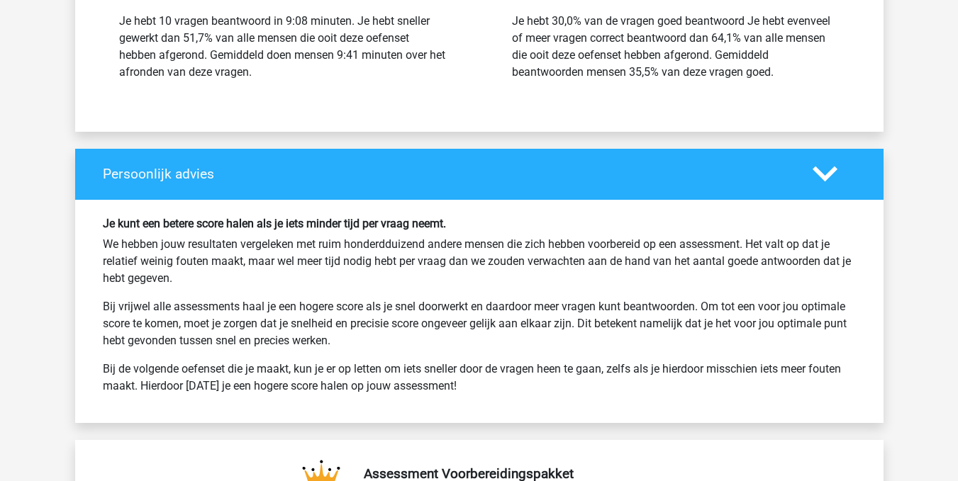
scroll to position [6900, 0]
